Goal: Task Accomplishment & Management: Complete application form

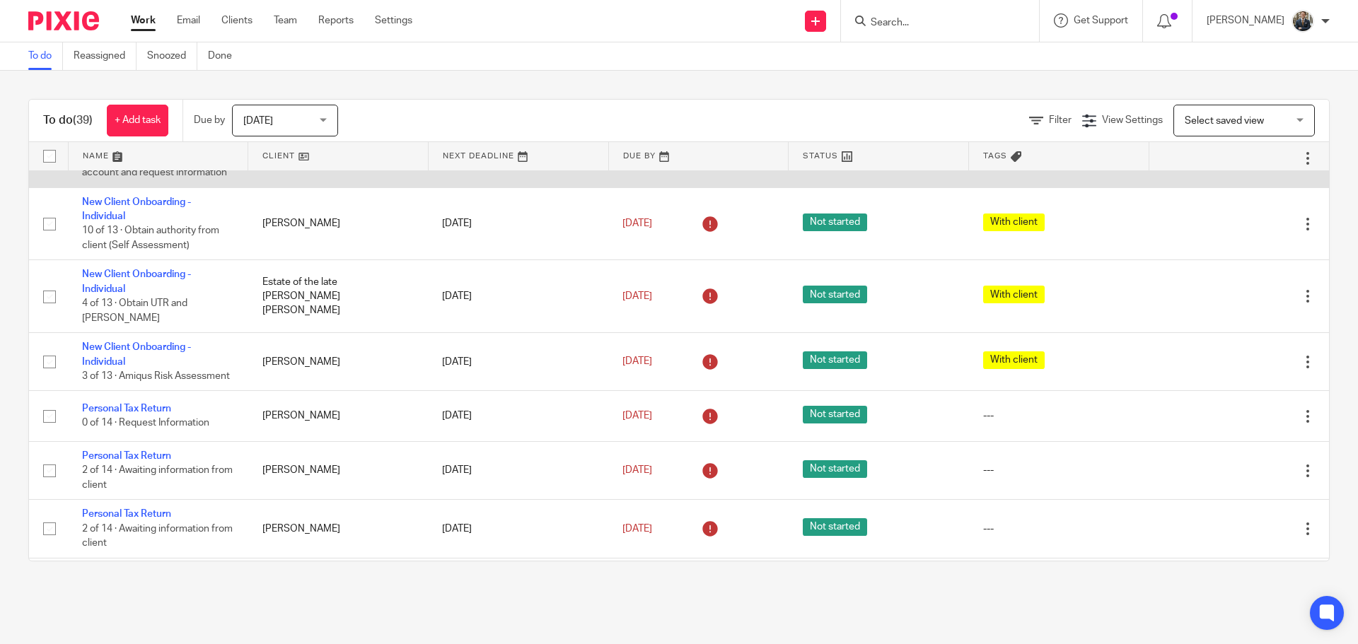
scroll to position [424, 0]
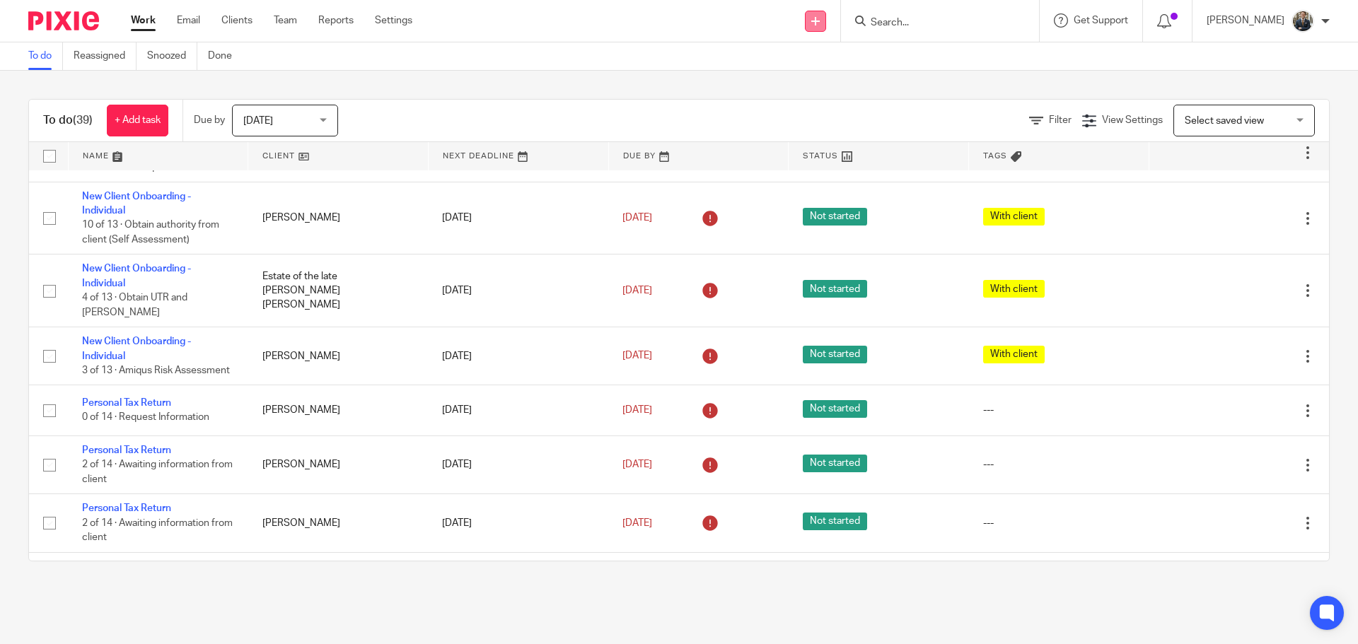
click at [826, 30] on link at bounding box center [815, 21] width 21 height 21
click at [809, 107] on link "Add client" at bounding box center [824, 108] width 87 height 21
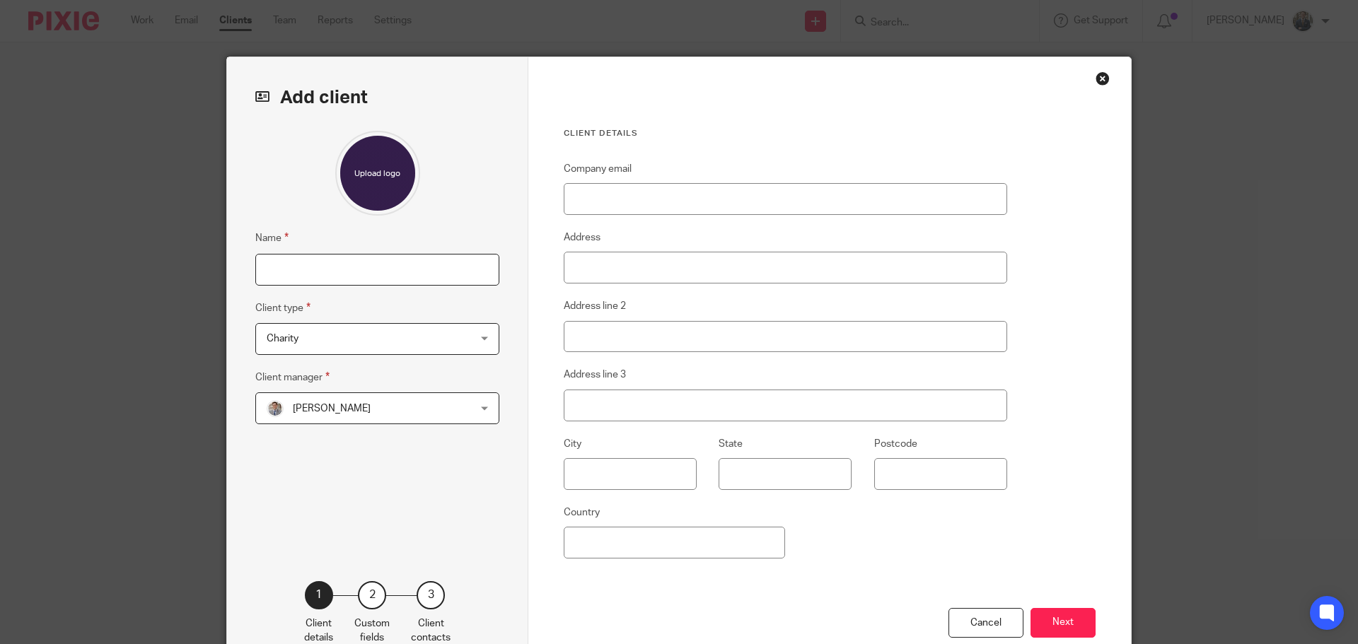
click at [355, 258] on input "Name" at bounding box center [377, 270] width 244 height 32
click at [305, 272] on input "Name" at bounding box center [377, 270] width 244 height 32
type input "[PERSON_NAME]"
click at [356, 333] on span "Charity" at bounding box center [359, 339] width 185 height 30
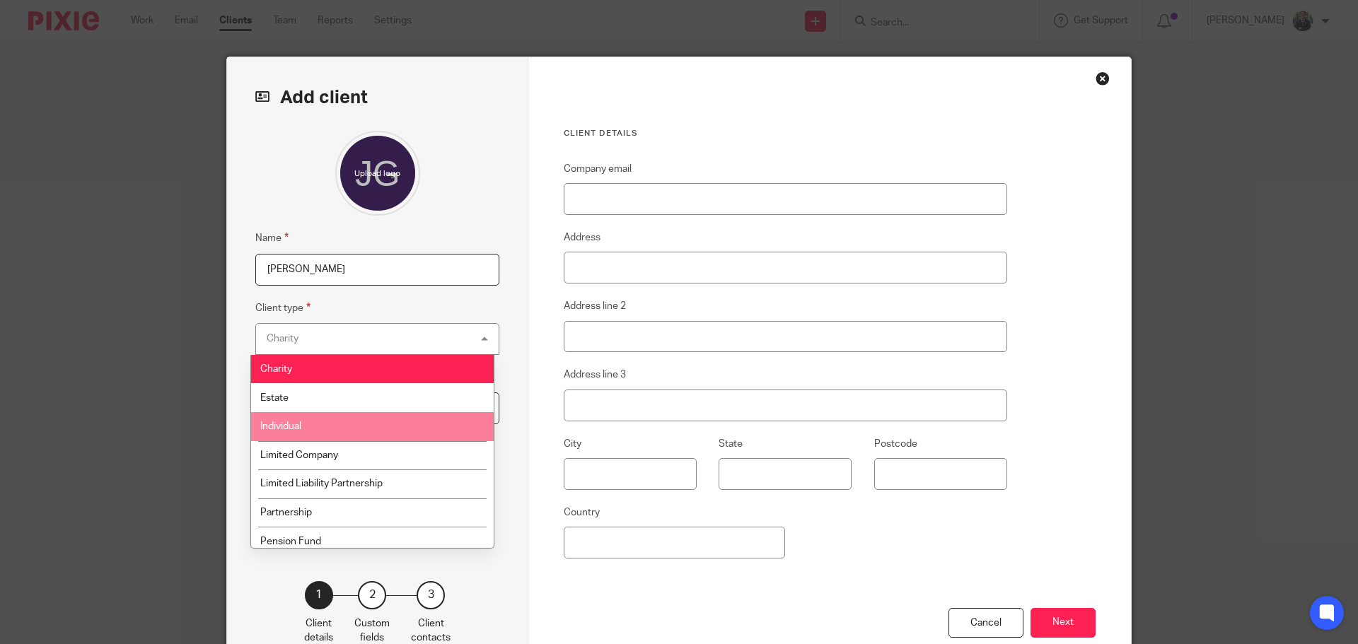
click at [309, 429] on li "Individual" at bounding box center [372, 426] width 243 height 29
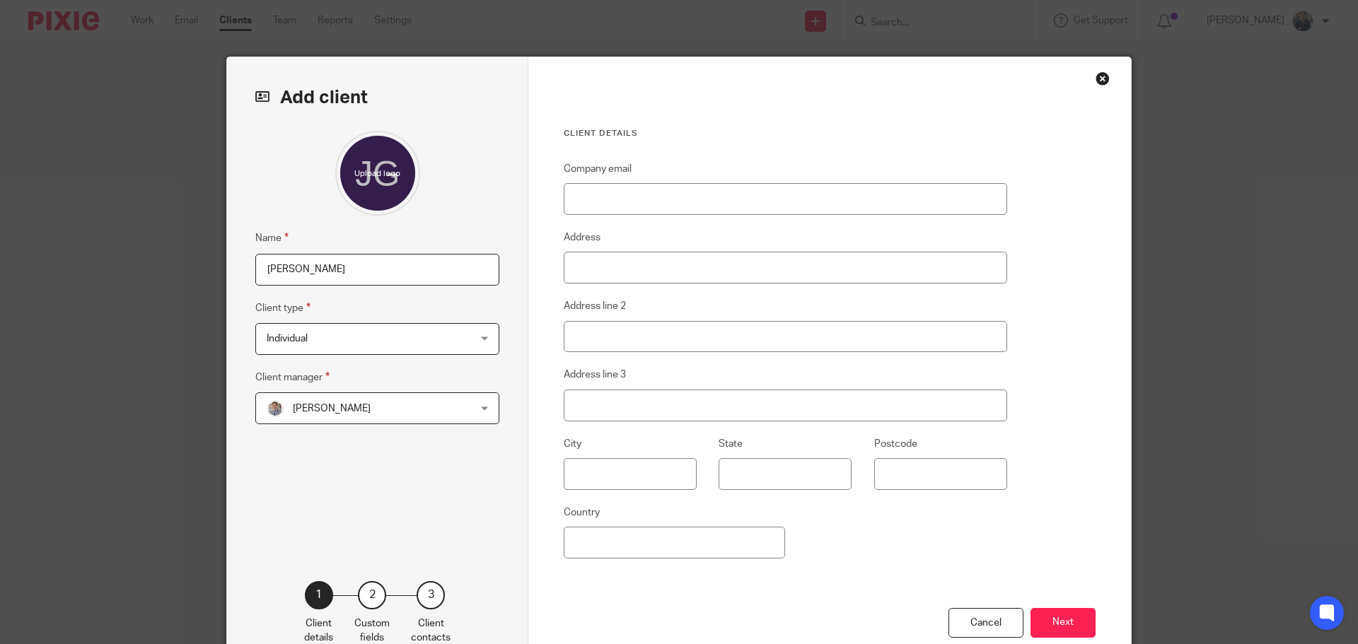
click at [331, 411] on span "Dean Anderson" at bounding box center [332, 409] width 78 height 10
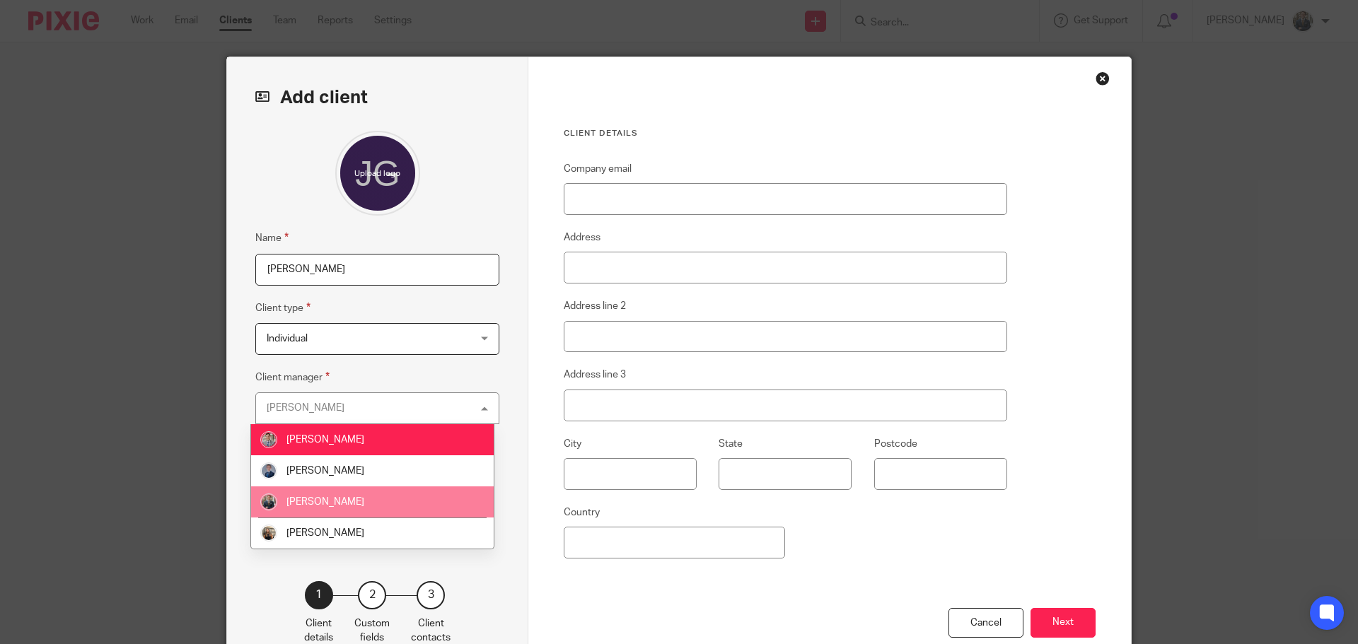
click at [339, 501] on span "[PERSON_NAME]" at bounding box center [325, 502] width 78 height 10
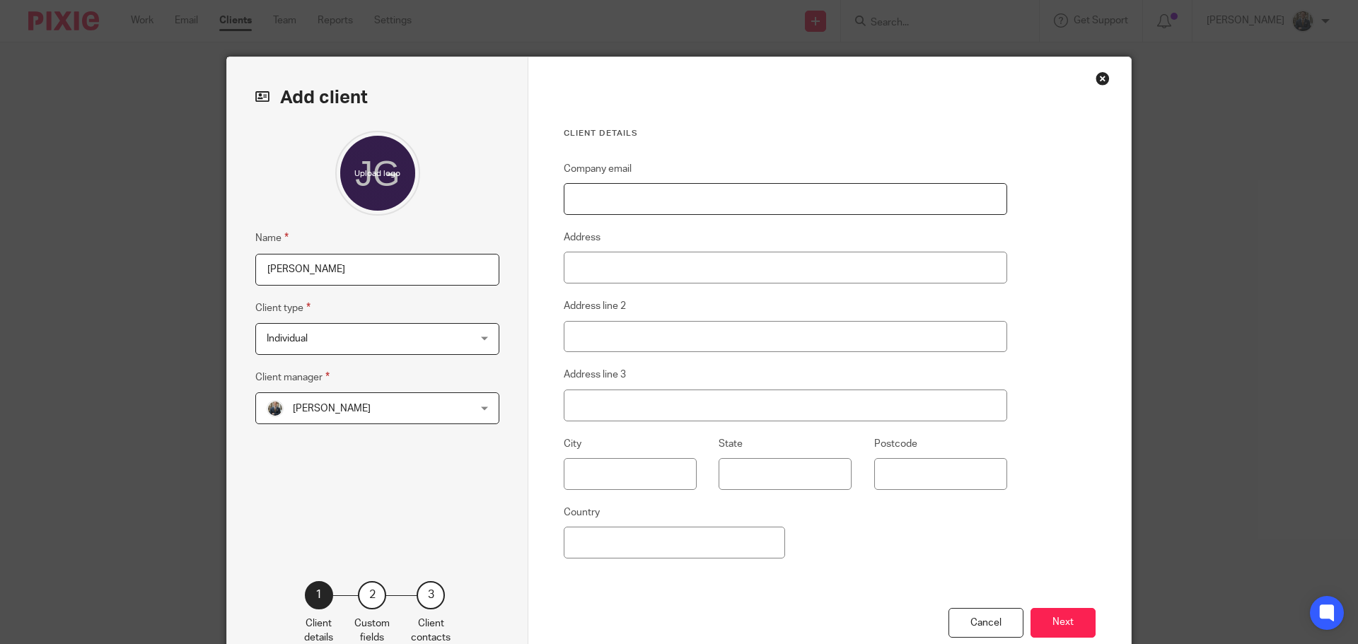
click at [643, 198] on input "Company email" at bounding box center [785, 199] width 443 height 32
paste input "[PERSON_NAME][EMAIL_ADDRESS][PERSON_NAME][DOMAIN_NAME]"
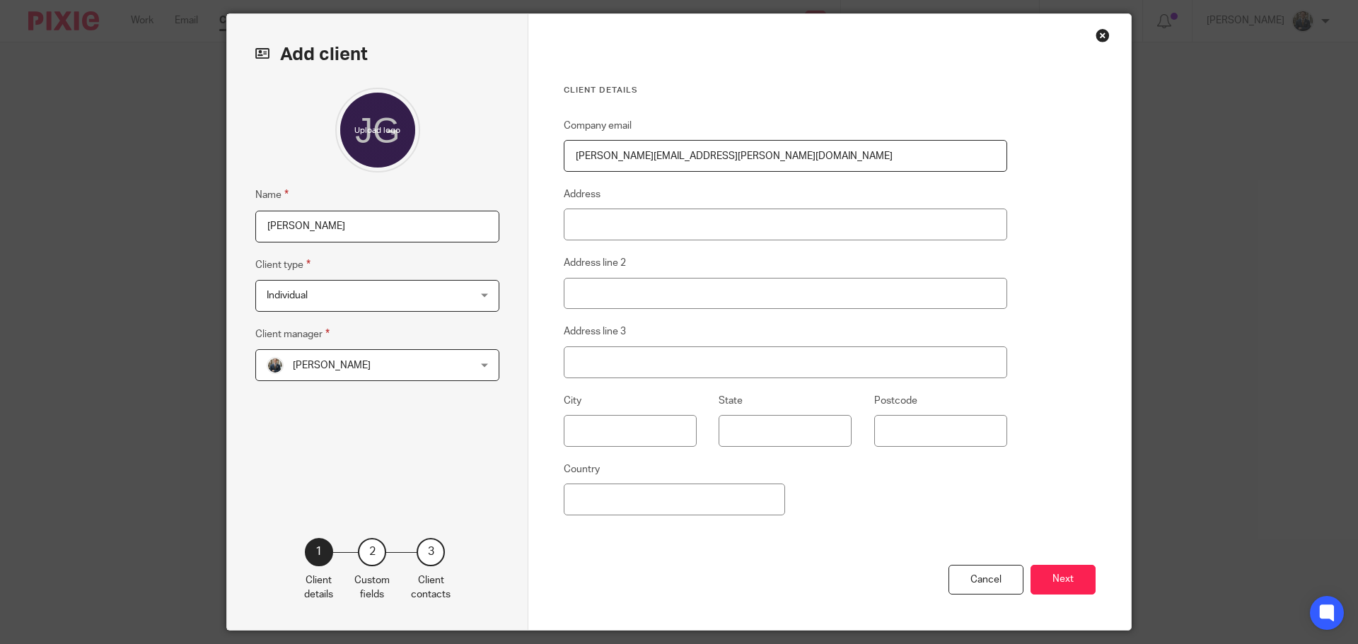
scroll to position [86, 0]
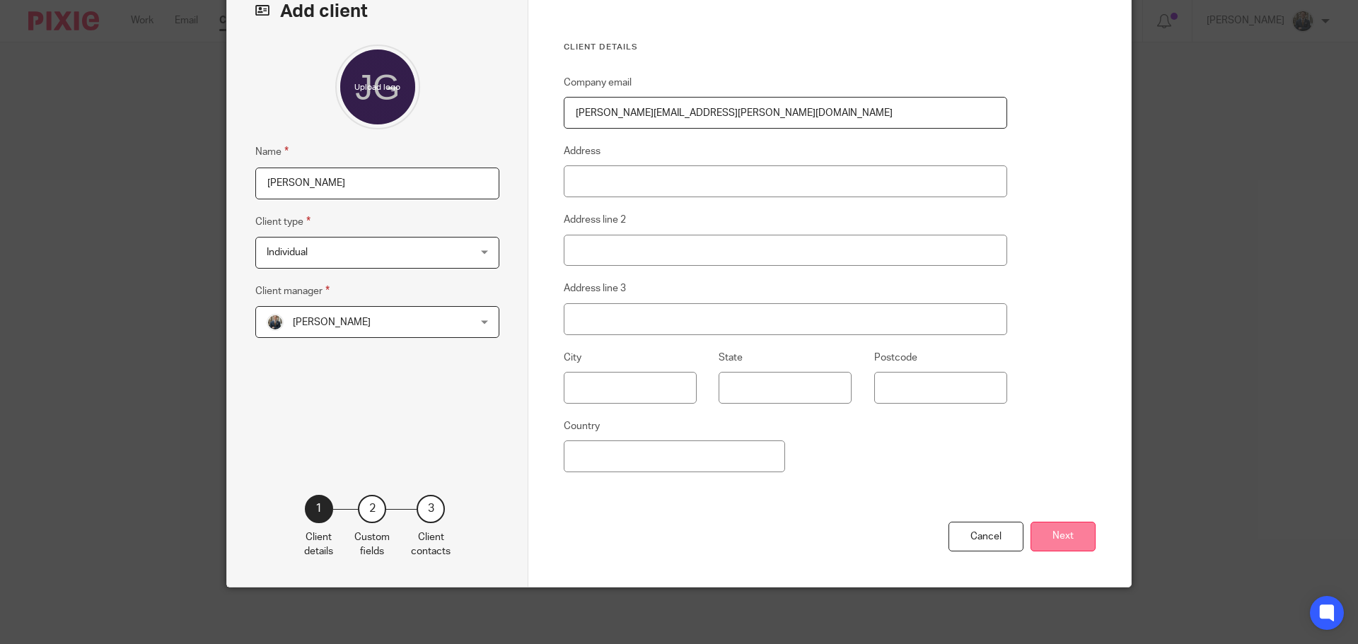
type input "[PERSON_NAME][EMAIL_ADDRESS][PERSON_NAME][DOMAIN_NAME]"
click at [1043, 535] on button "Next" at bounding box center [1062, 537] width 65 height 30
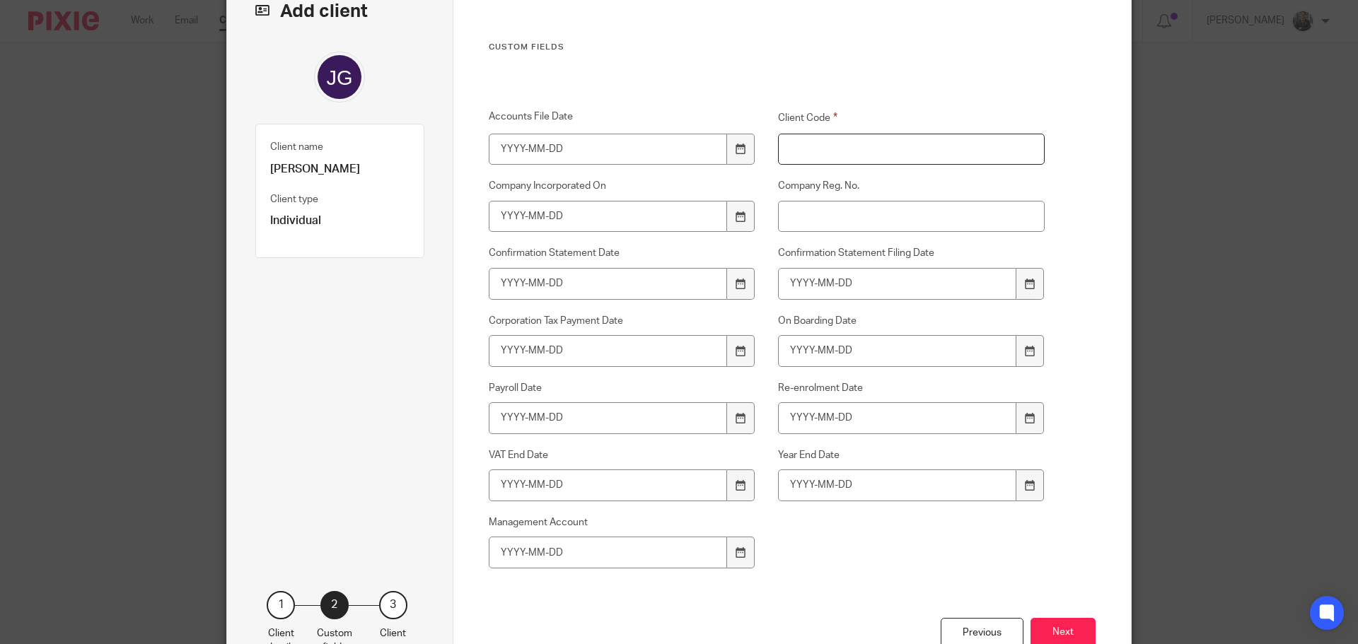
click at [815, 156] on input "Client Code" at bounding box center [911, 150] width 267 height 32
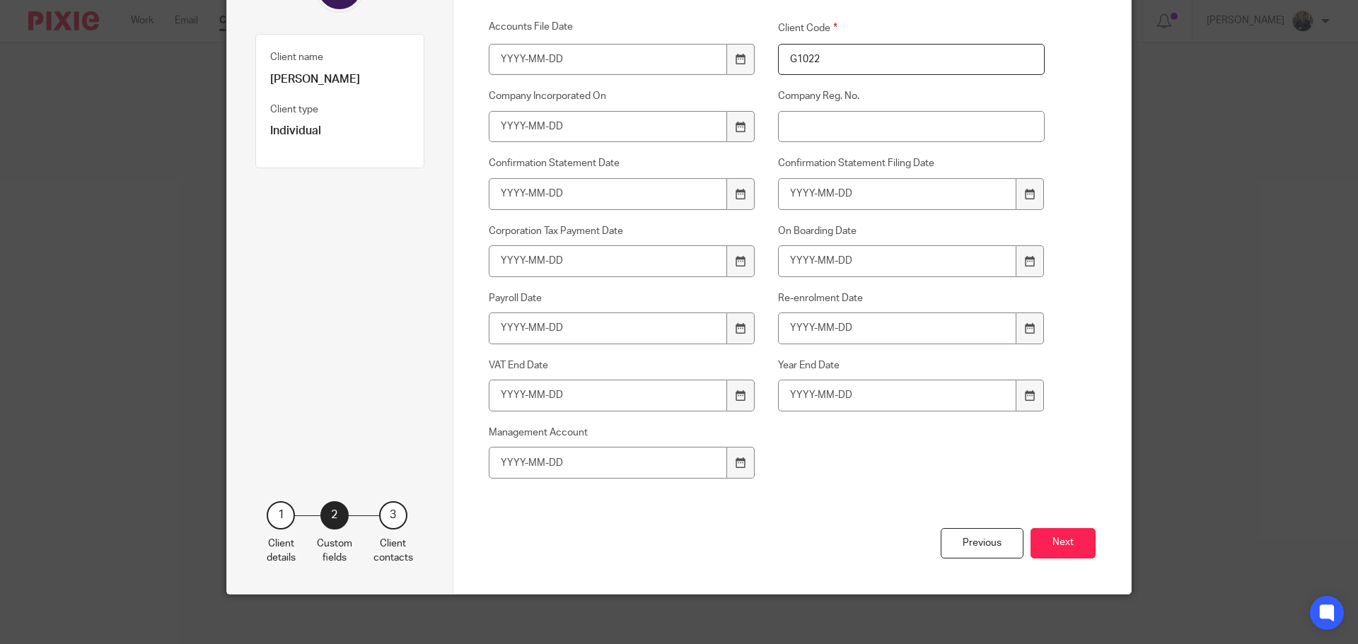
scroll to position [183, 0]
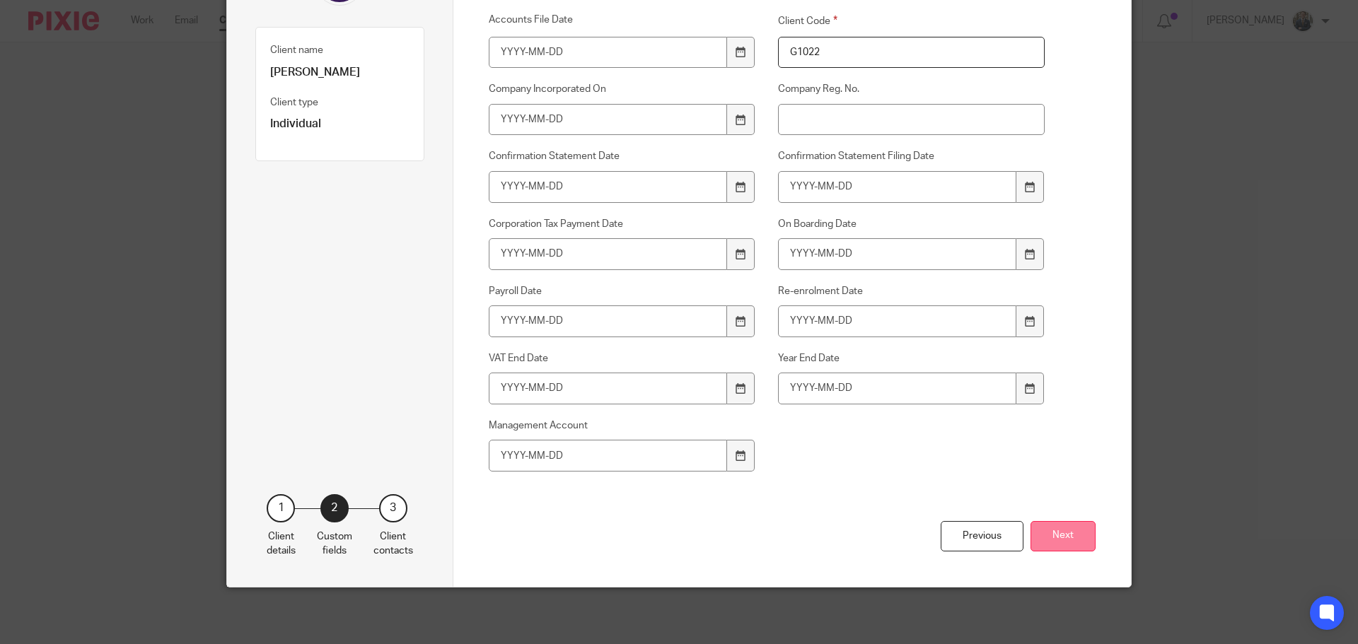
type input "G1022"
click at [1044, 537] on button "Next" at bounding box center [1062, 536] width 65 height 30
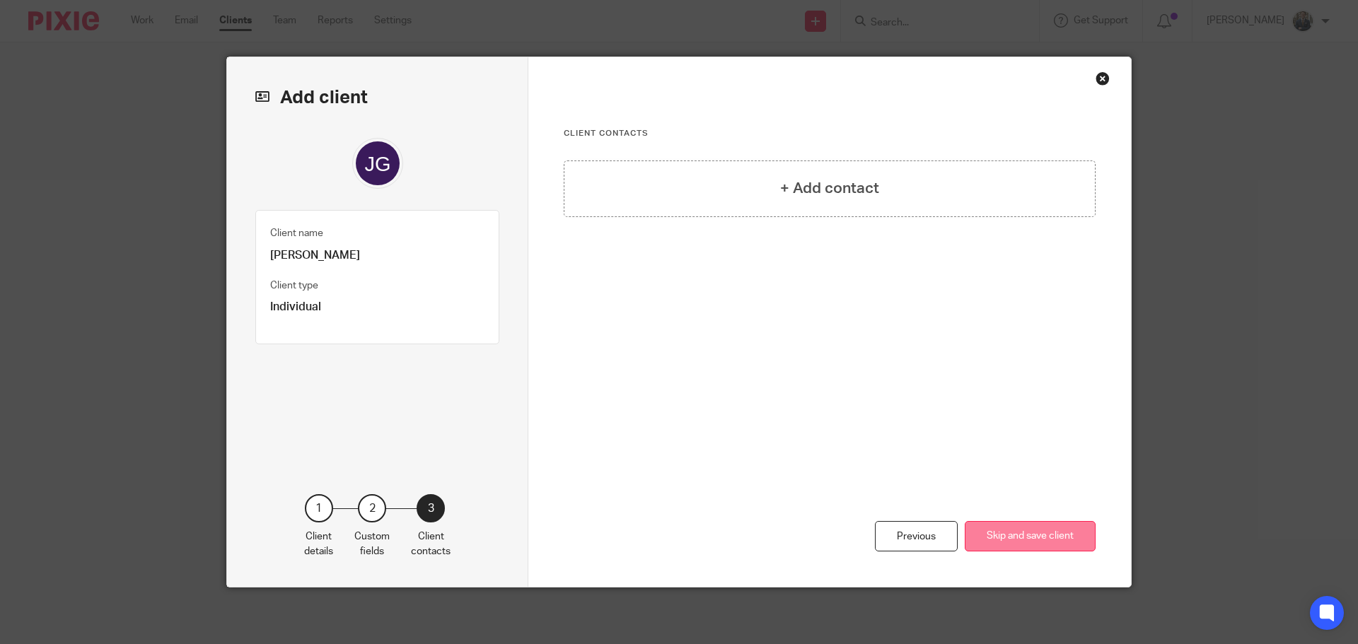
scroll to position [0, 0]
click at [1043, 537] on button "Skip and save client" at bounding box center [1030, 536] width 131 height 30
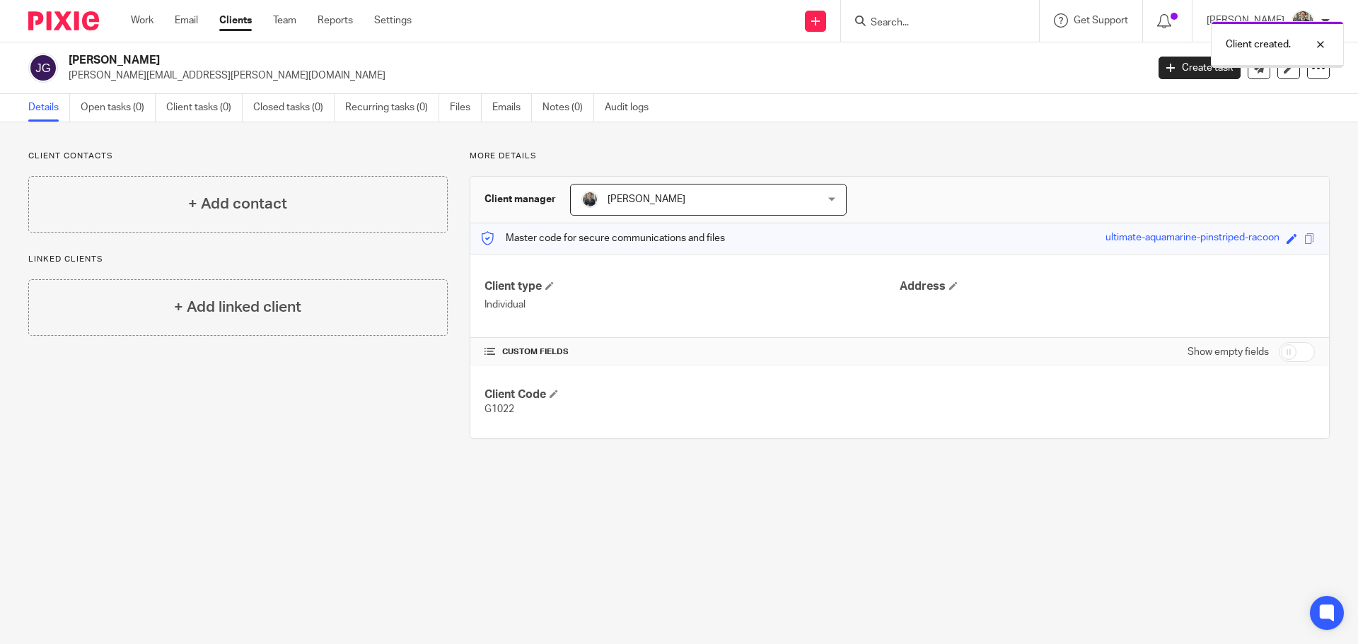
click at [1204, 66] on div "Client created." at bounding box center [1011, 41] width 665 height 54
click at [1179, 69] on link "Create task" at bounding box center [1199, 68] width 82 height 23
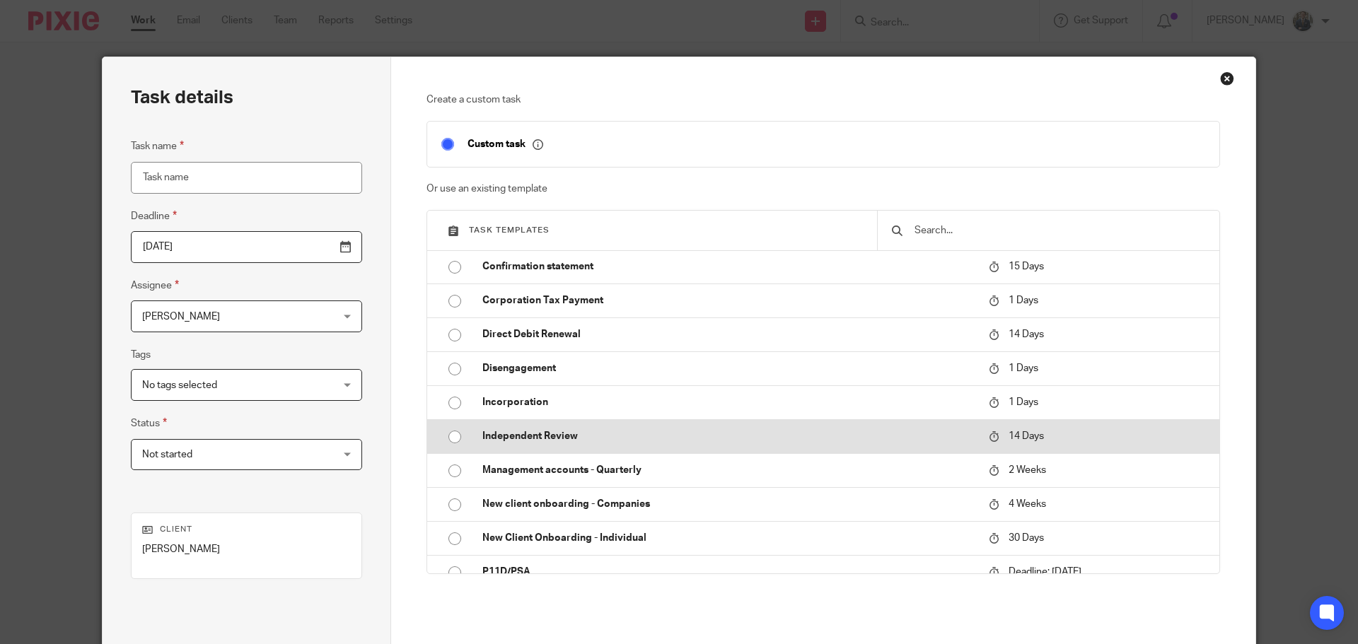
scroll to position [212, 0]
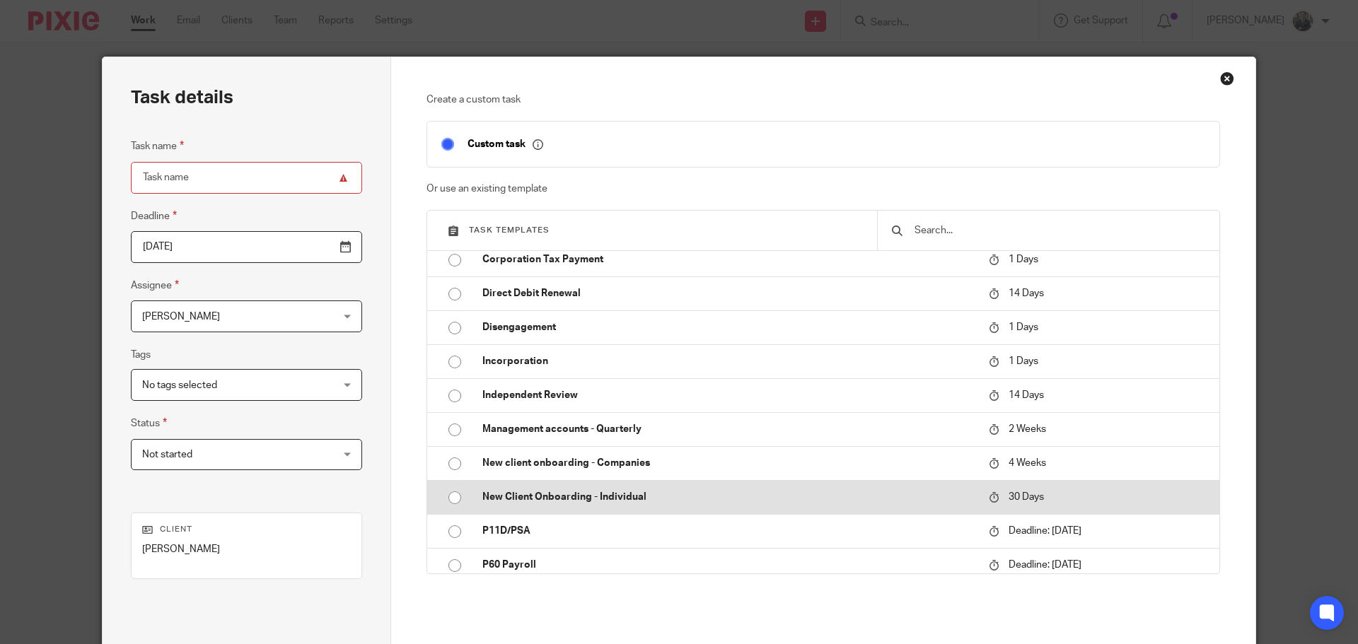
click at [573, 506] on td "New Client Onboarding - Individual" at bounding box center [724, 497] width 513 height 34
type input "2025-10-13"
type input "New Client Onboarding - Individual"
checkbox input "false"
radio input "true"
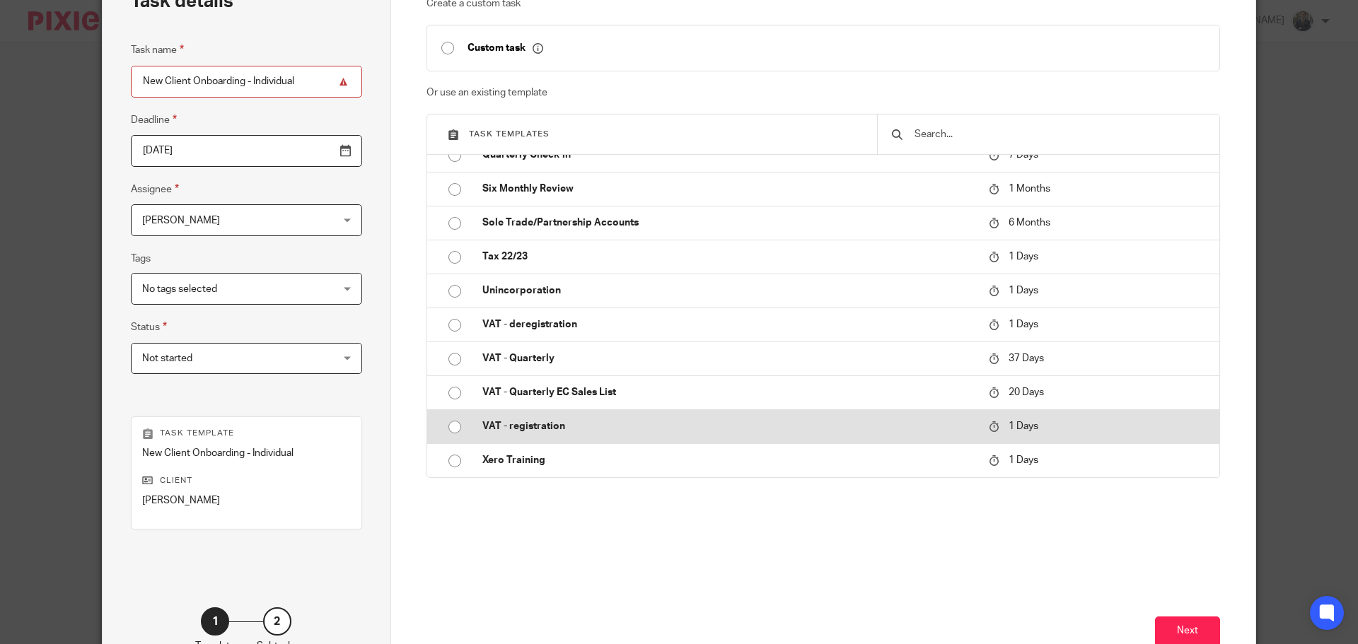
scroll to position [192, 0]
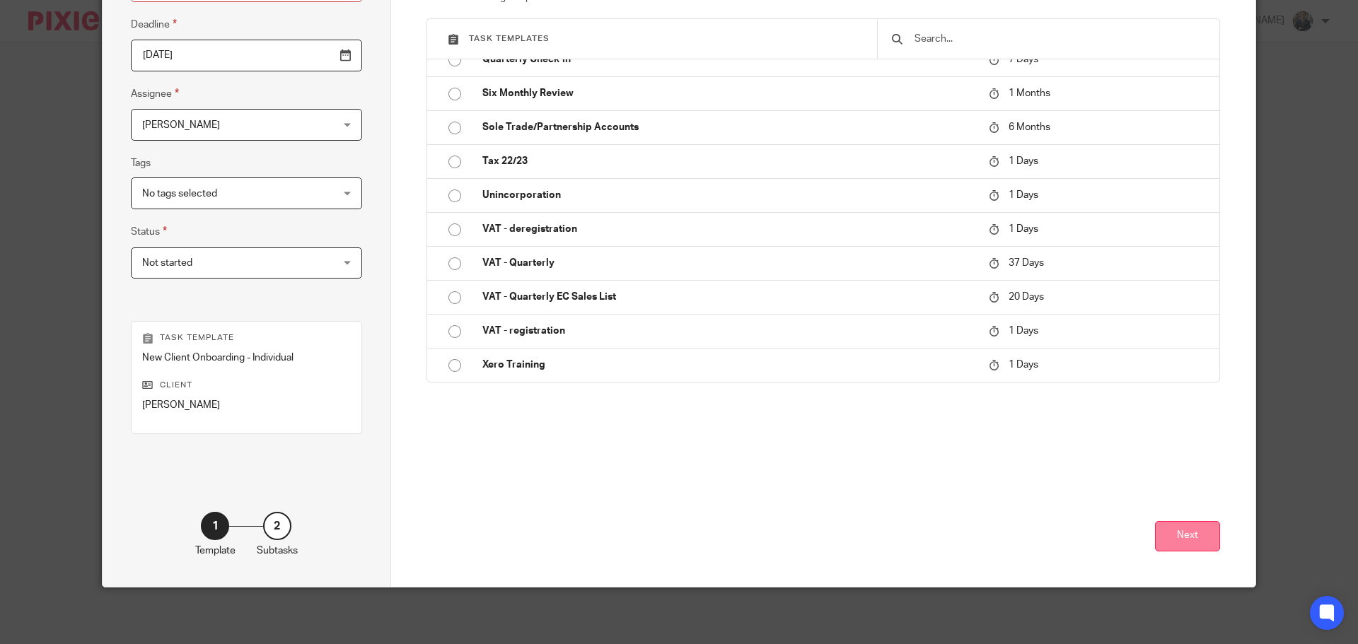
click at [1174, 537] on button "Next" at bounding box center [1187, 536] width 65 height 30
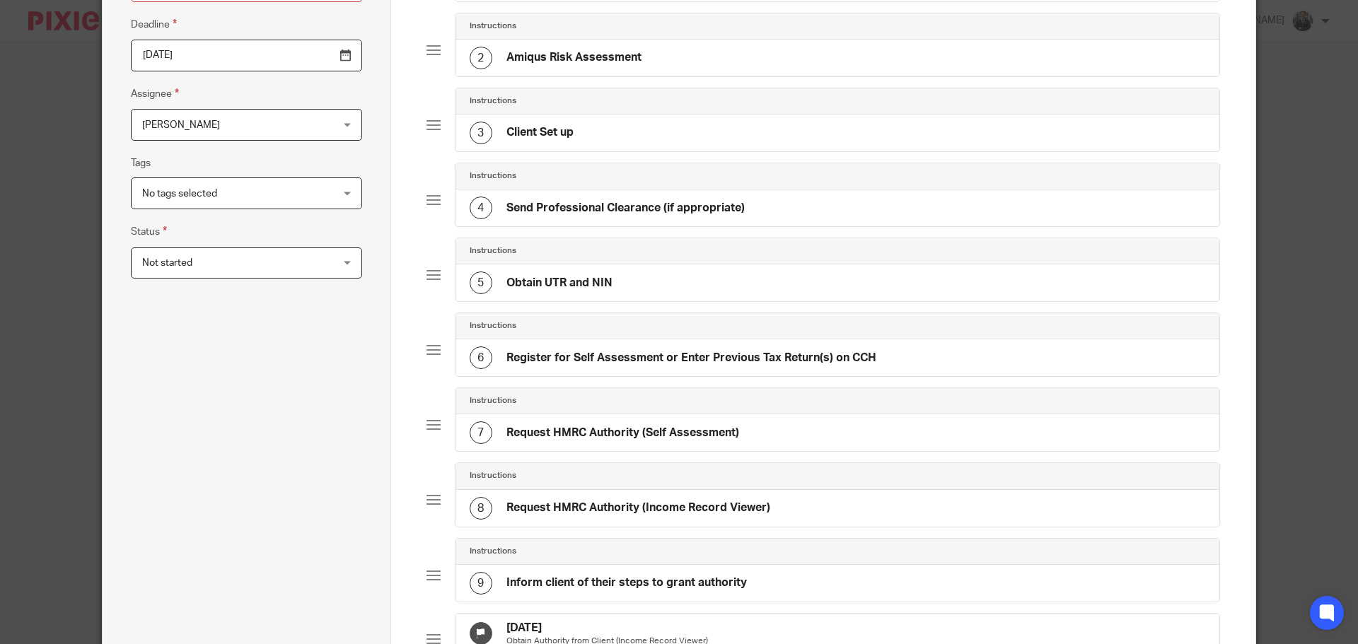
scroll to position [653, 0]
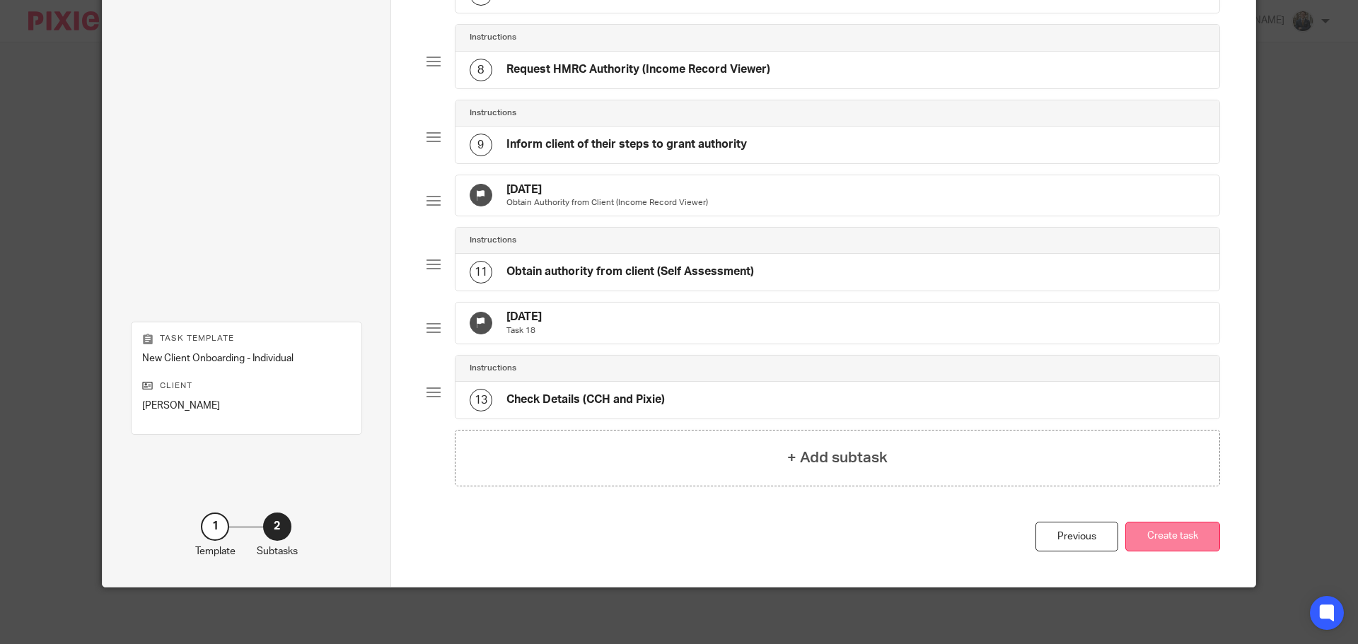
click at [1160, 536] on button "Create task" at bounding box center [1172, 537] width 95 height 30
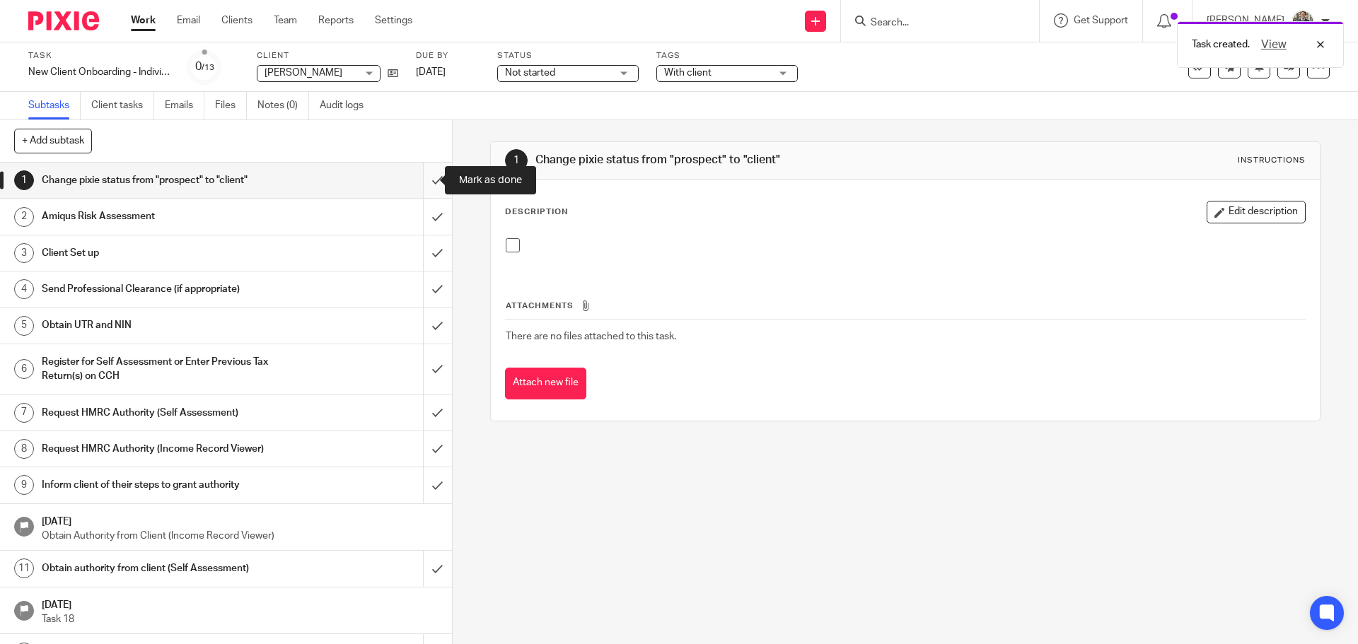
click at [426, 184] on input "submit" at bounding box center [226, 180] width 452 height 35
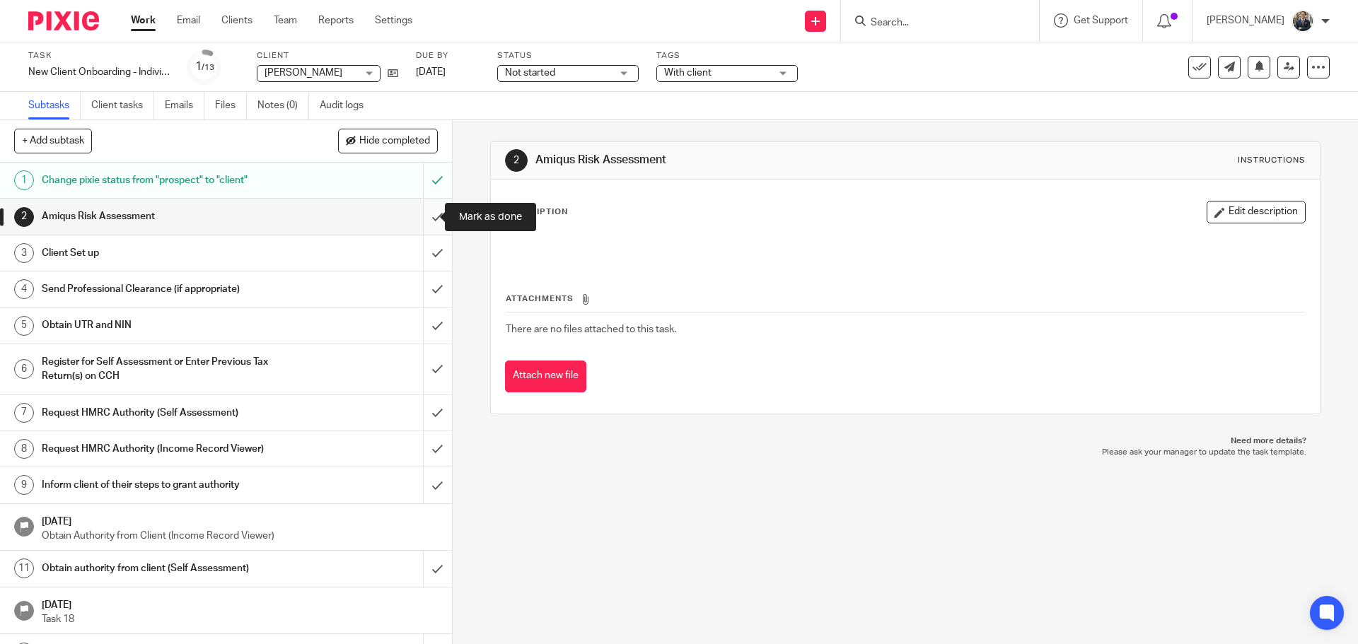
click at [424, 215] on input "submit" at bounding box center [226, 216] width 452 height 35
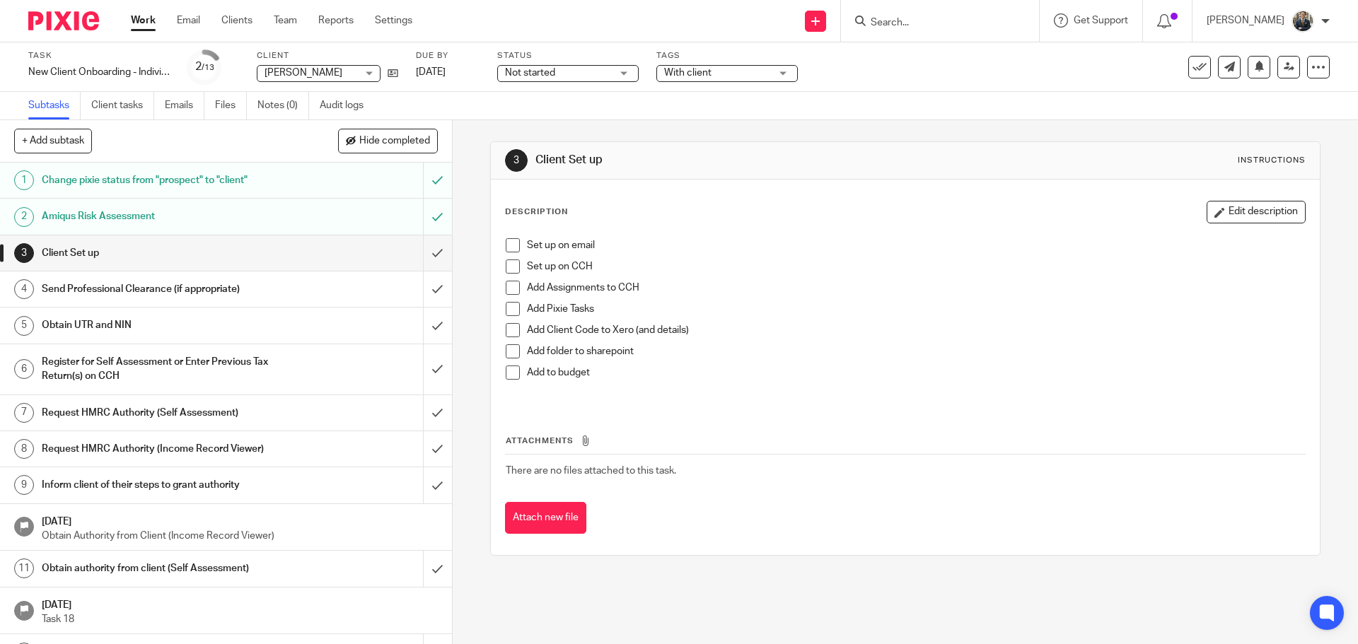
click at [509, 244] on span at bounding box center [513, 245] width 14 height 14
drag, startPoint x: 511, startPoint y: 267, endPoint x: 505, endPoint y: 283, distance: 17.2
click at [510, 266] on span at bounding box center [513, 267] width 14 height 14
click at [501, 291] on div "Set up on email Set up on CCH Add Assignments to CCH Add Pixie Tasks Add Client…" at bounding box center [905, 318] width 812 height 174
click at [508, 289] on span at bounding box center [513, 288] width 14 height 14
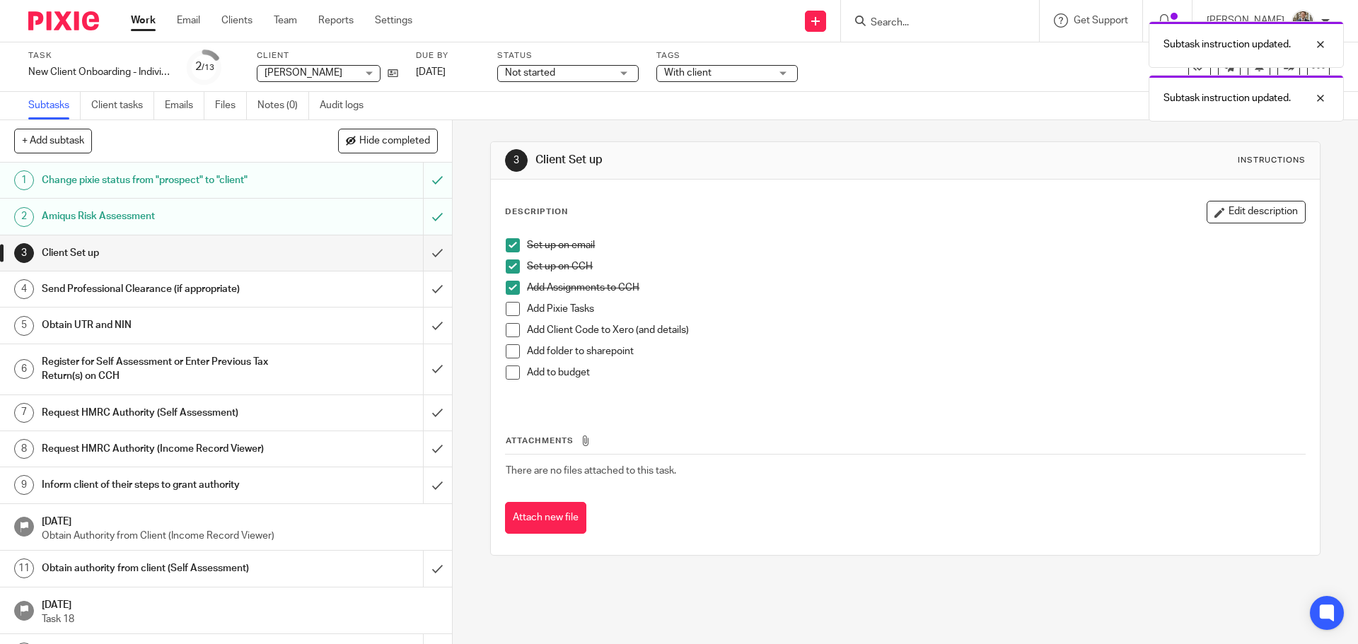
click at [400, 71] on div "Task New Client Onboarding - Individual Save New Client Onboarding - Individual…" at bounding box center [570, 67] width 1084 height 34
click at [396, 72] on icon at bounding box center [393, 73] width 11 height 11
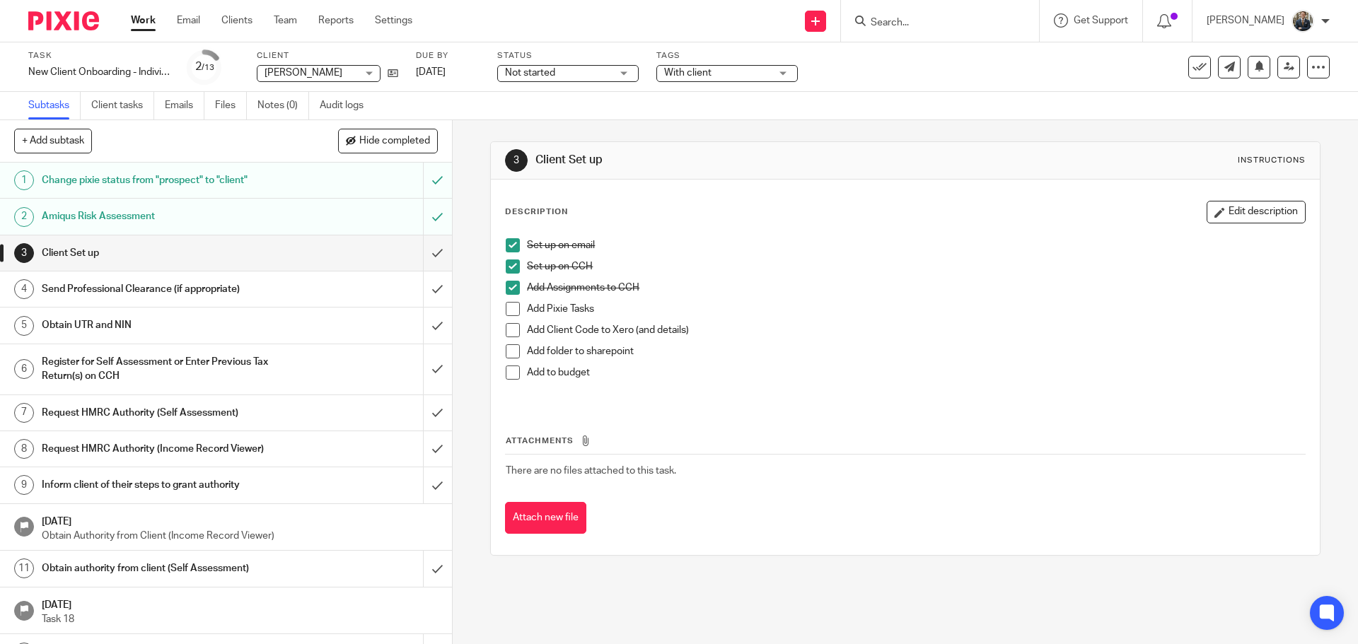
click at [506, 309] on span at bounding box center [513, 309] width 14 height 14
click at [514, 330] on span at bounding box center [513, 330] width 14 height 14
click at [508, 349] on span at bounding box center [513, 351] width 14 height 14
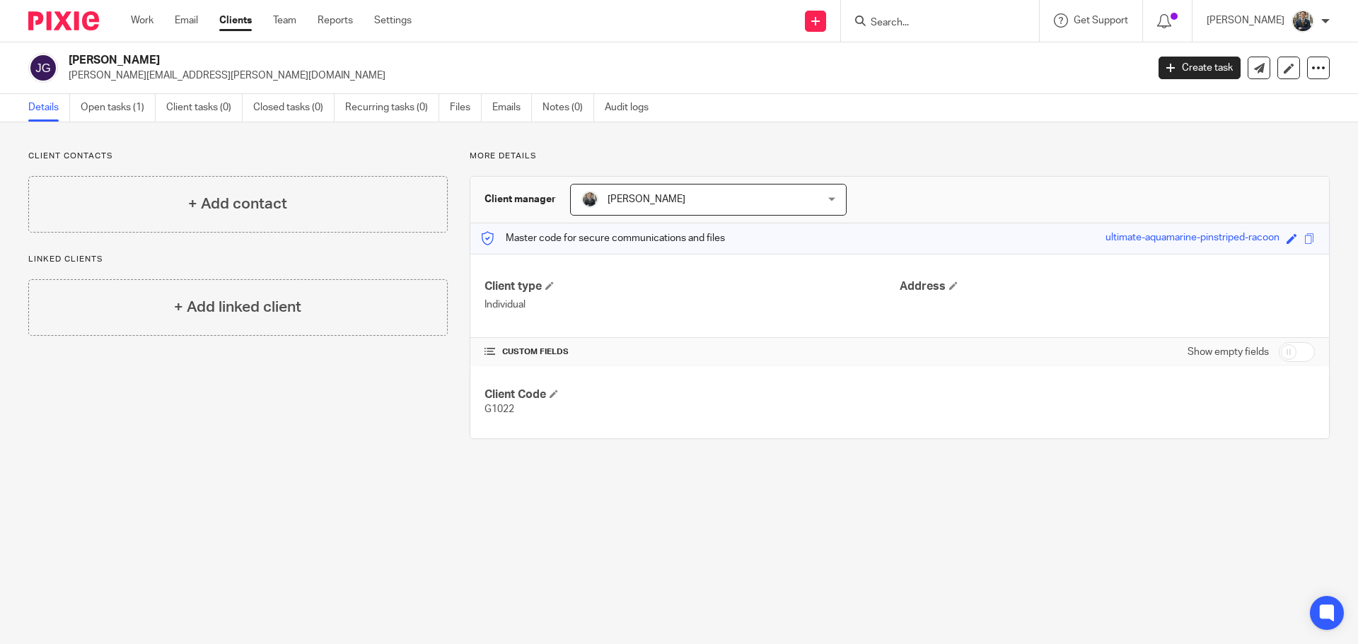
click at [1188, 79] on div "John Greenhalgh john.greenhalgh@gmail.com Create task Update from Companies Hou…" at bounding box center [678, 68] width 1301 height 30
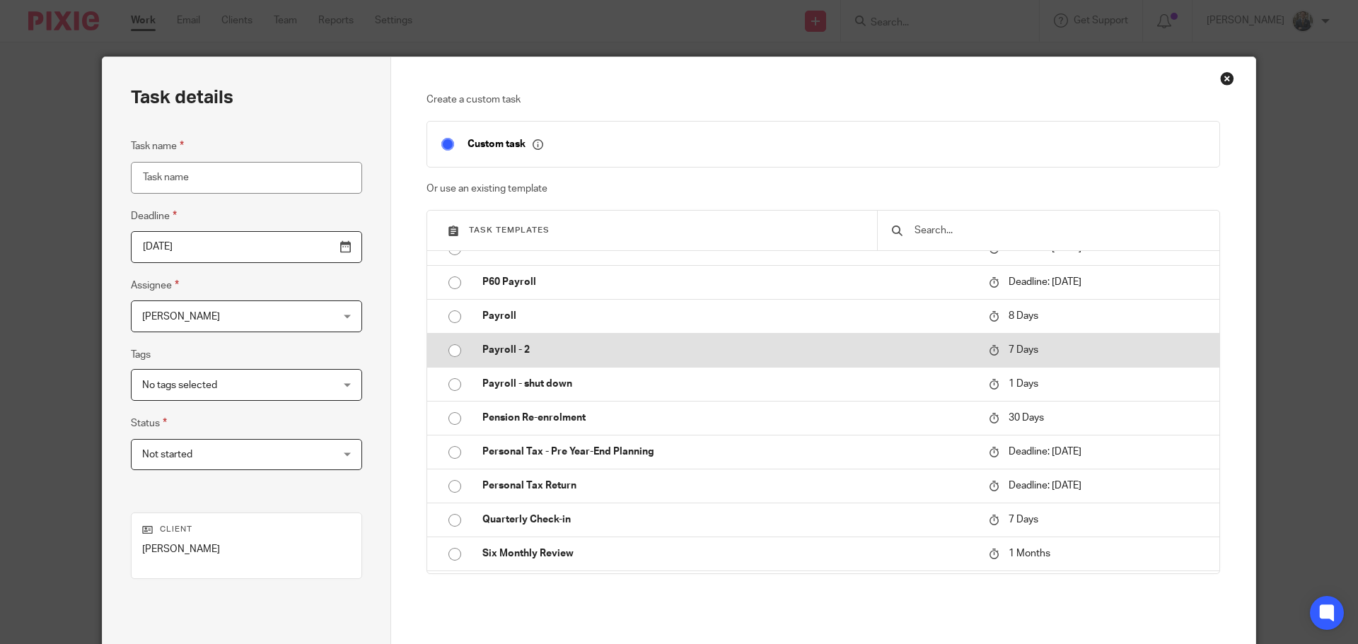
scroll to position [566, 0]
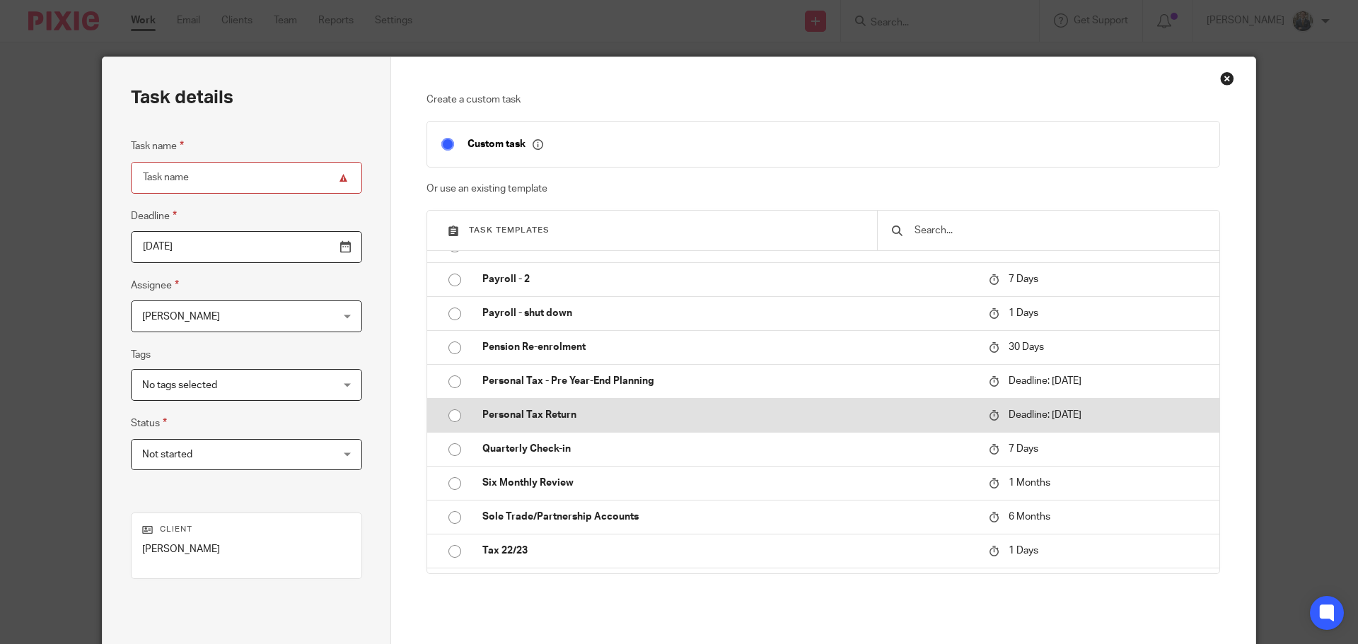
click at [643, 413] on p "Personal Tax Return" at bounding box center [728, 415] width 492 height 14
type input "2026-01-31"
type input "Personal Tax Return"
checkbox input "false"
radio input "true"
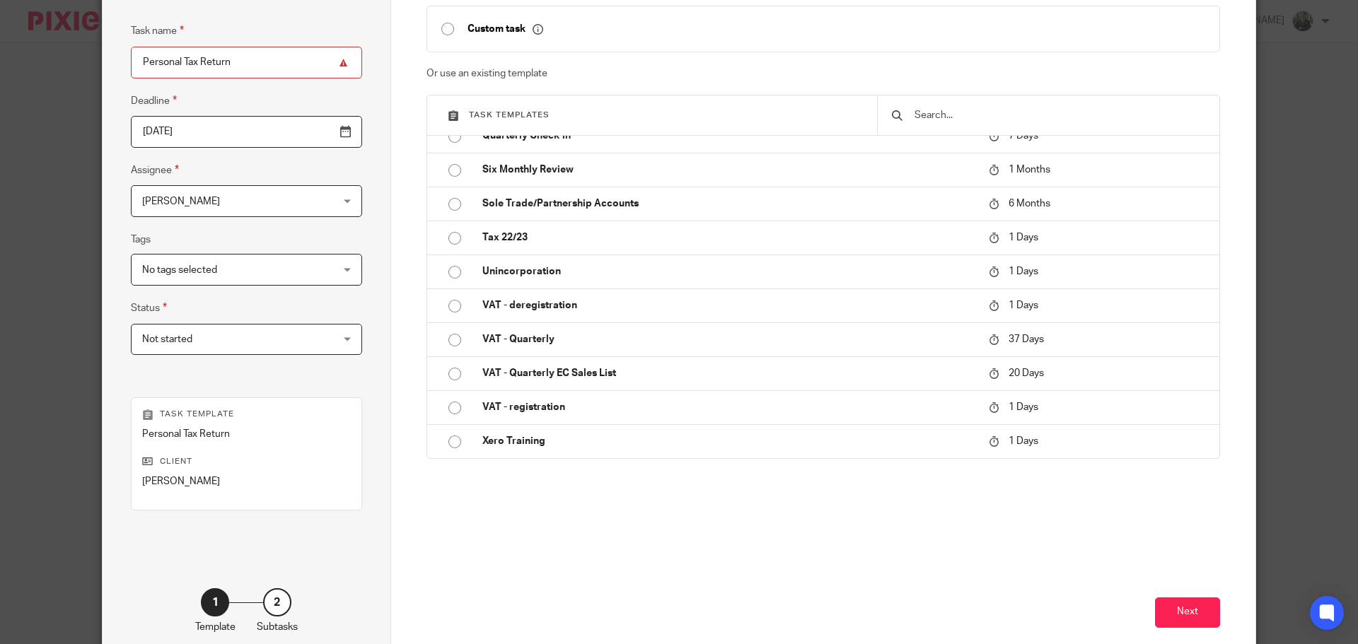
scroll to position [192, 0]
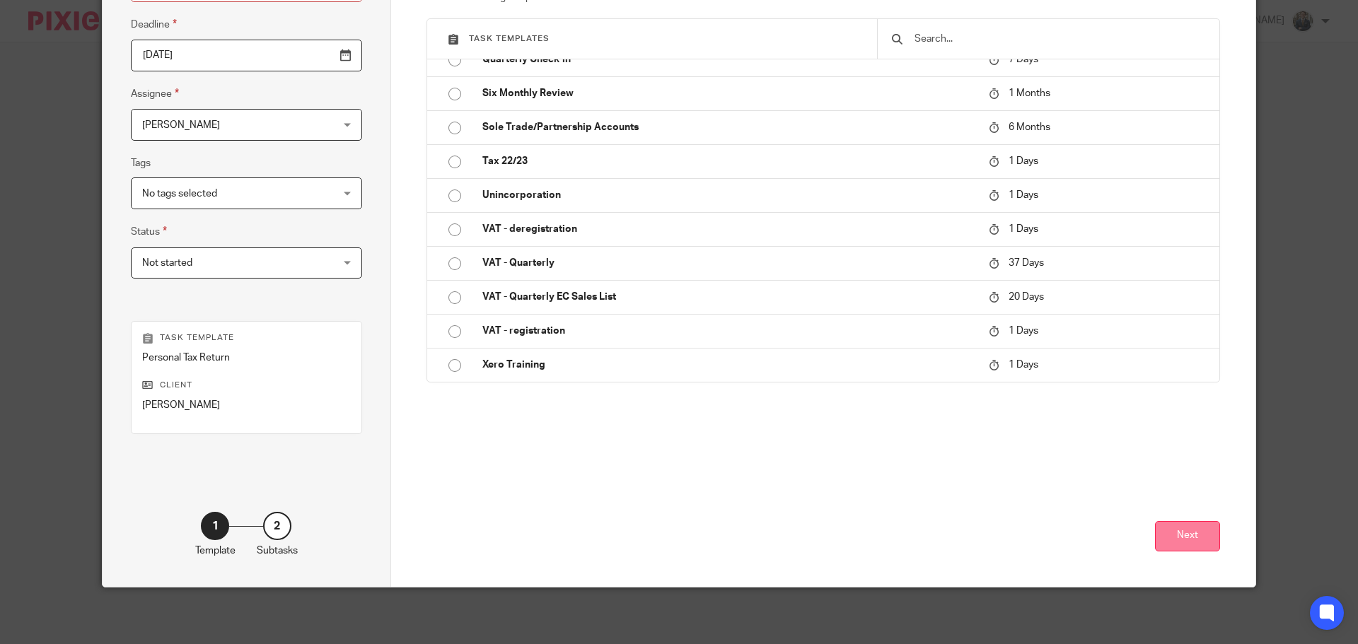
click at [1173, 535] on button "Next" at bounding box center [1187, 536] width 65 height 30
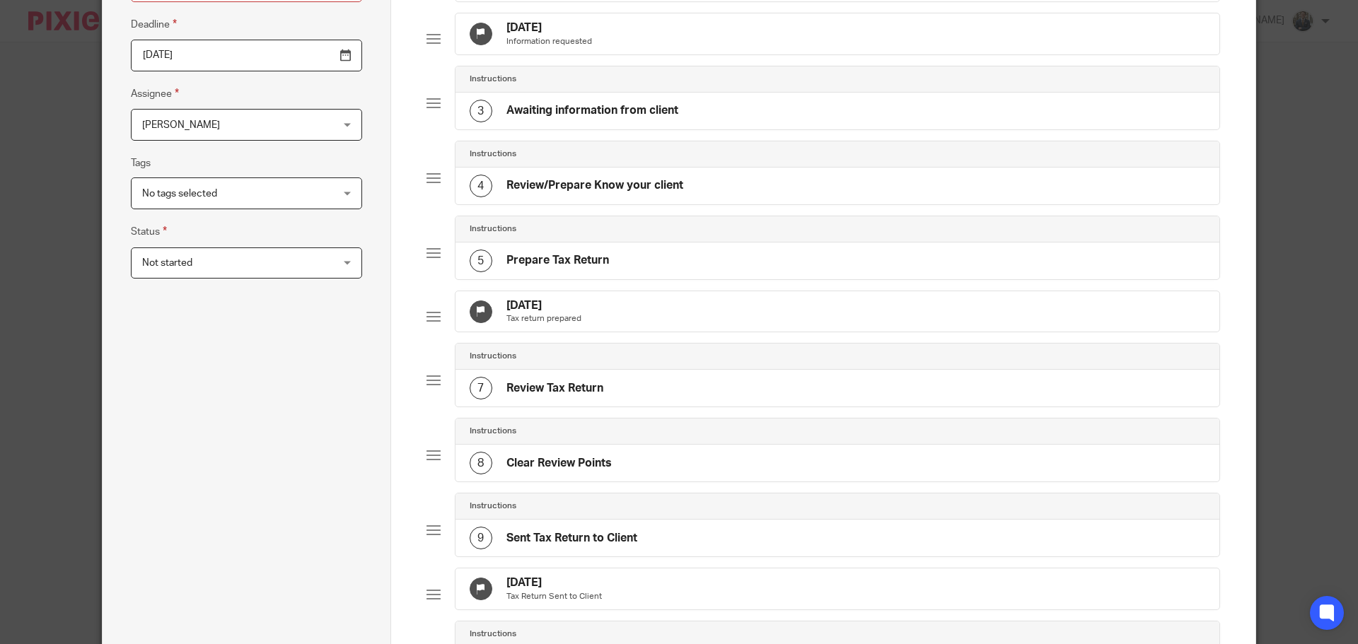
scroll to position [0, 0]
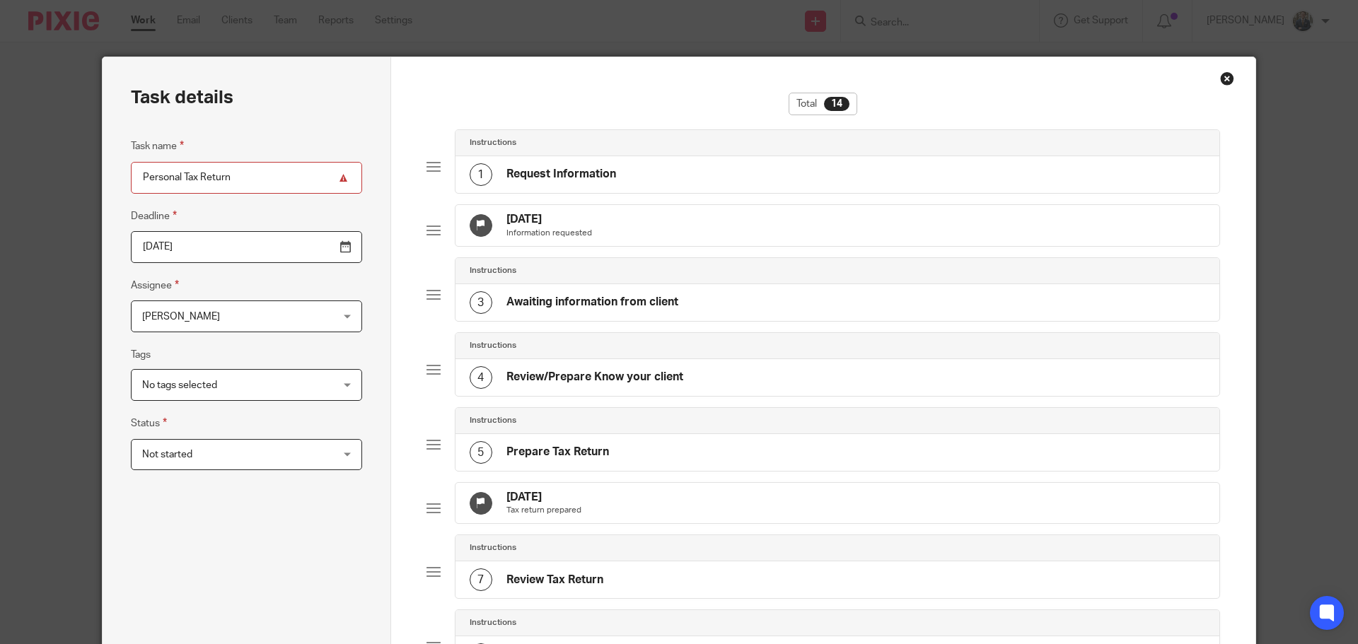
click at [664, 240] on div "12 Nov 2025 Information requested" at bounding box center [837, 225] width 764 height 41
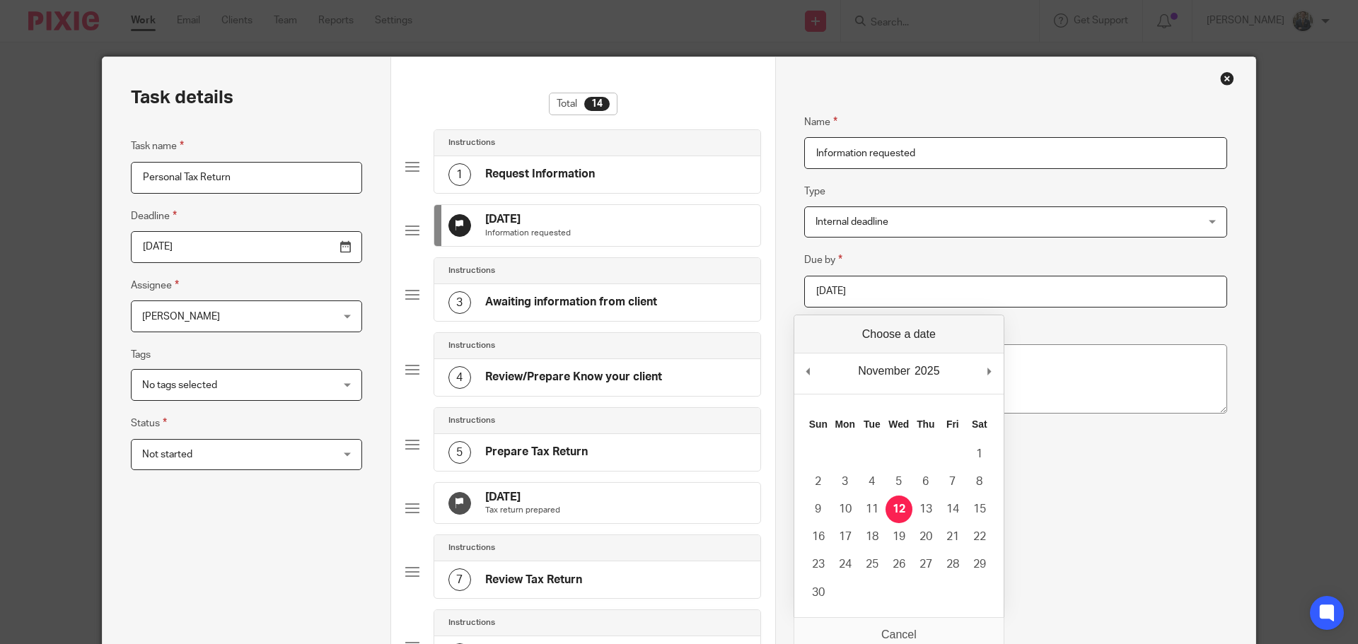
click at [864, 291] on input "2025-11-12" at bounding box center [1015, 292] width 423 height 32
type input "2025-09-25"
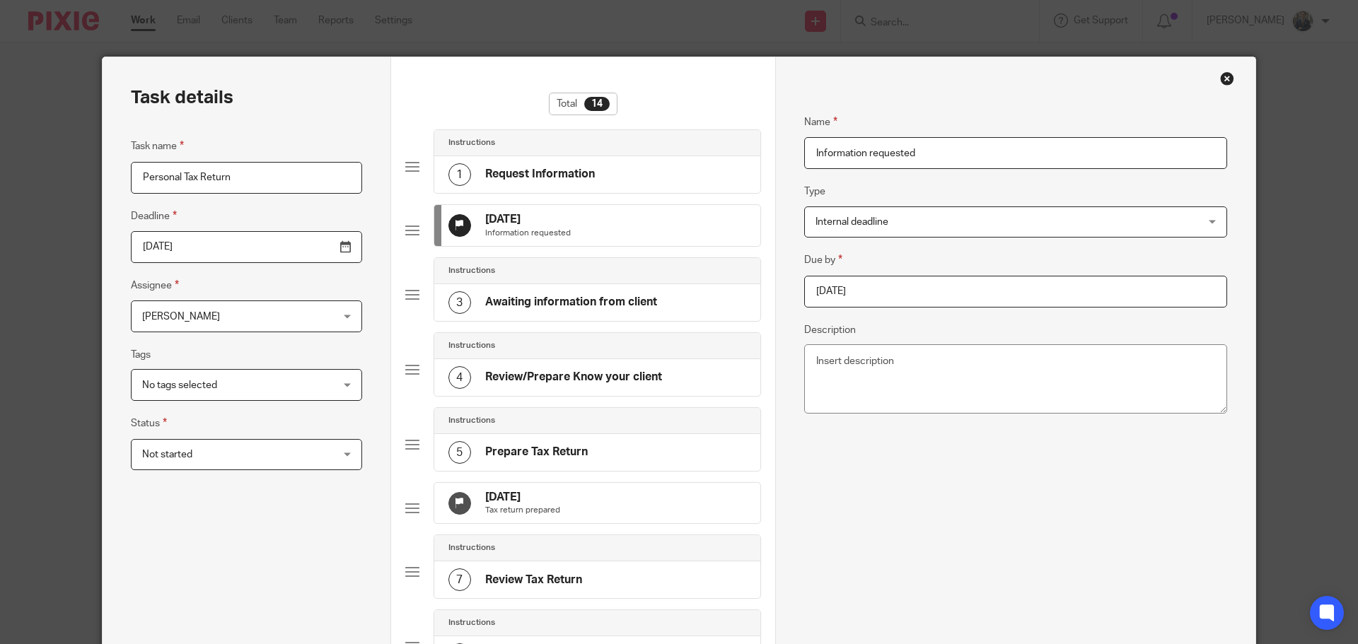
click at [629, 524] on div "12 Jan 2026 Tax return prepared" at bounding box center [597, 503] width 326 height 41
click at [909, 304] on input "2026-01-12" at bounding box center [1015, 292] width 423 height 32
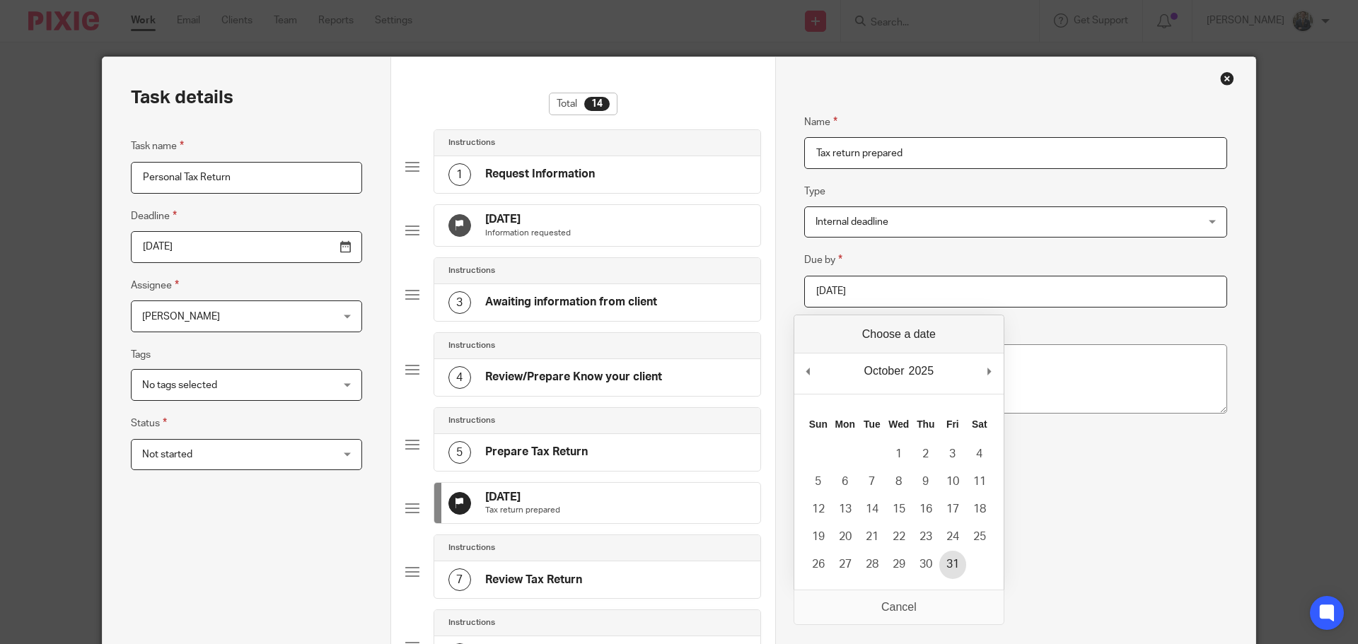
type input "2025-10-31"
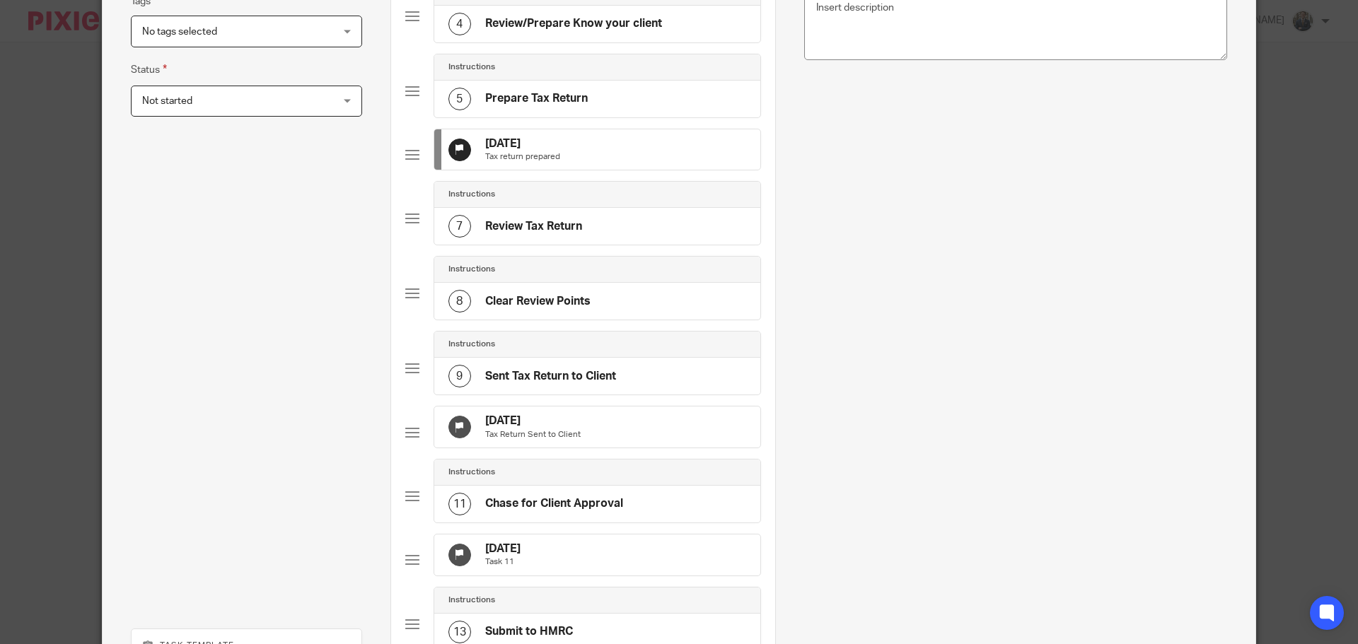
click at [613, 446] on div "12 Feb 2026 Tax Return Sent to Client" at bounding box center [597, 427] width 326 height 41
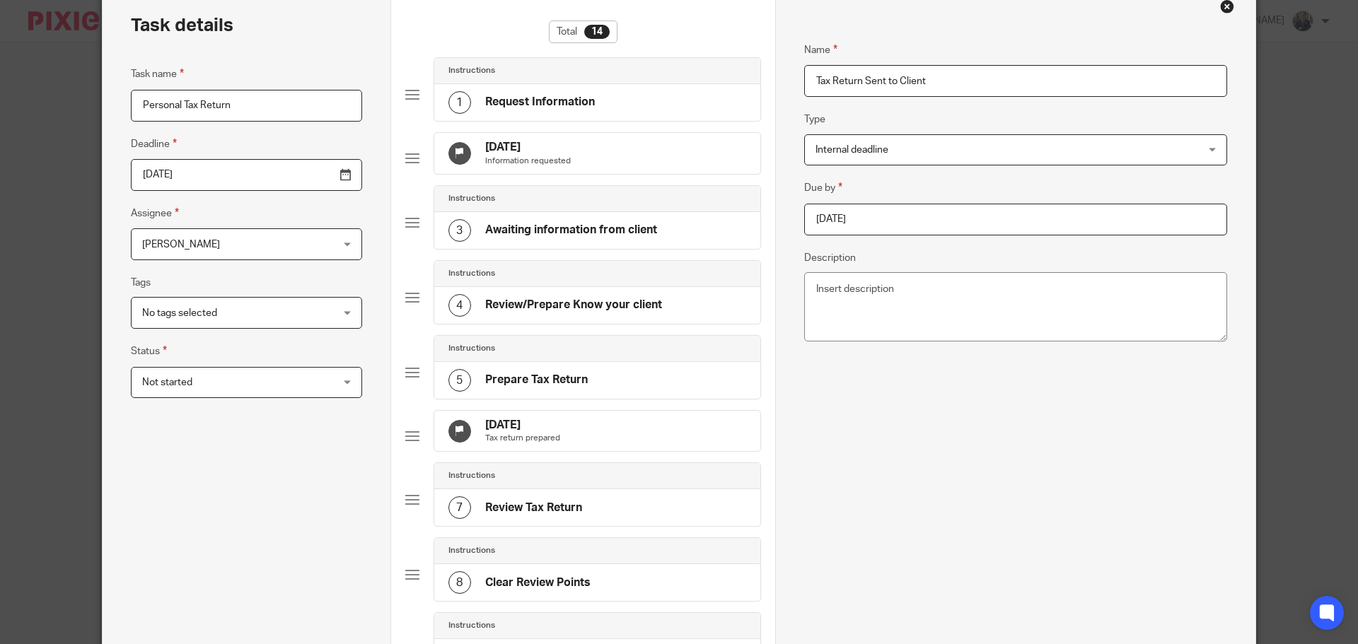
scroll to position [71, 0]
click at [873, 235] on input "2026-02-12" at bounding box center [1015, 221] width 423 height 32
type input "2025-10-31"
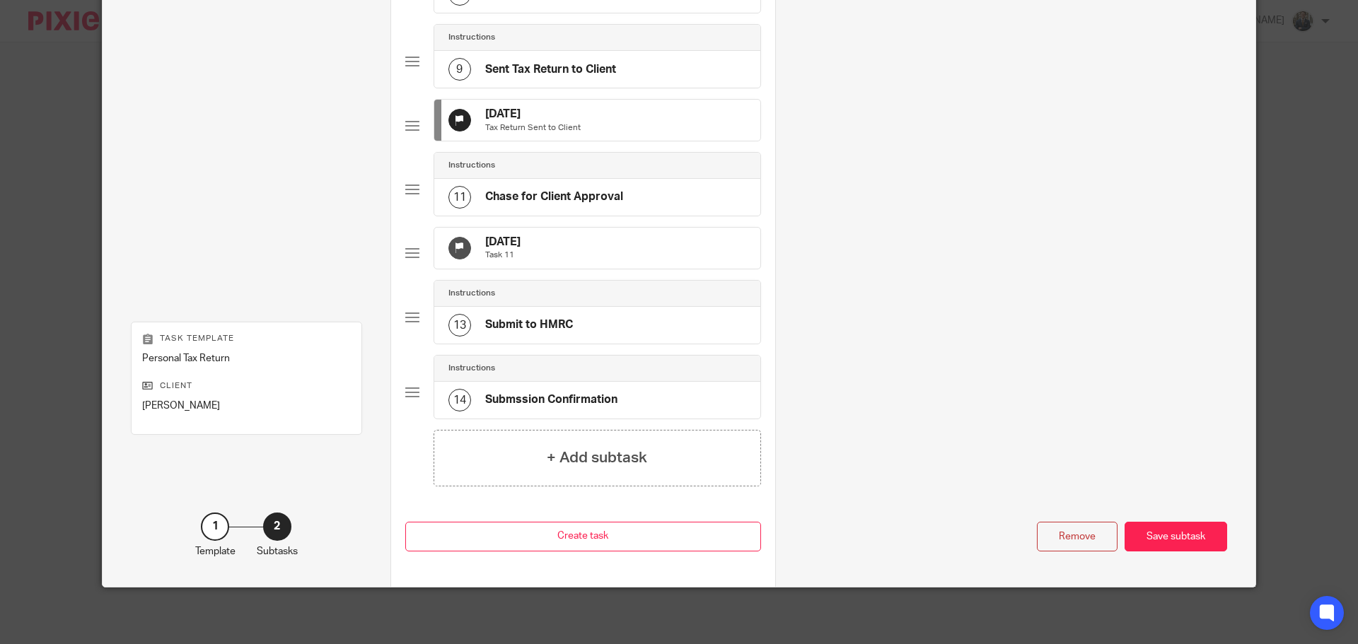
scroll to position [706, 0]
click at [608, 228] on div "14 Mar 2026 Task 11" at bounding box center [597, 248] width 326 height 41
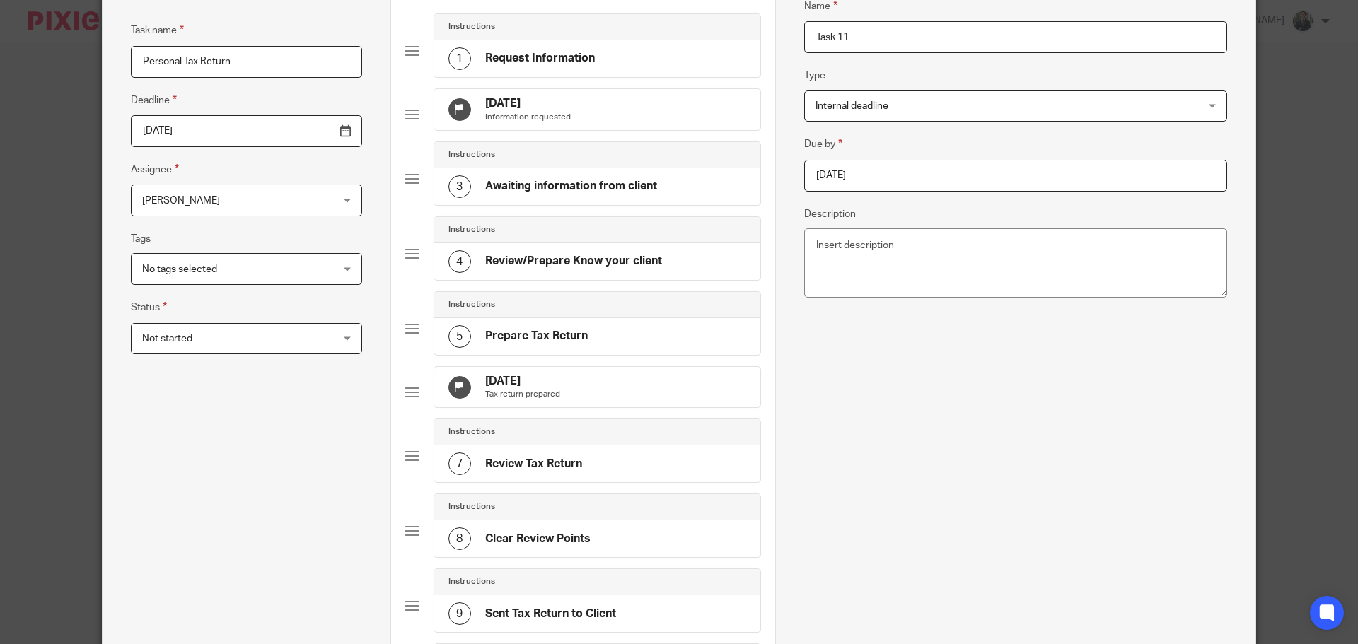
scroll to position [0, 0]
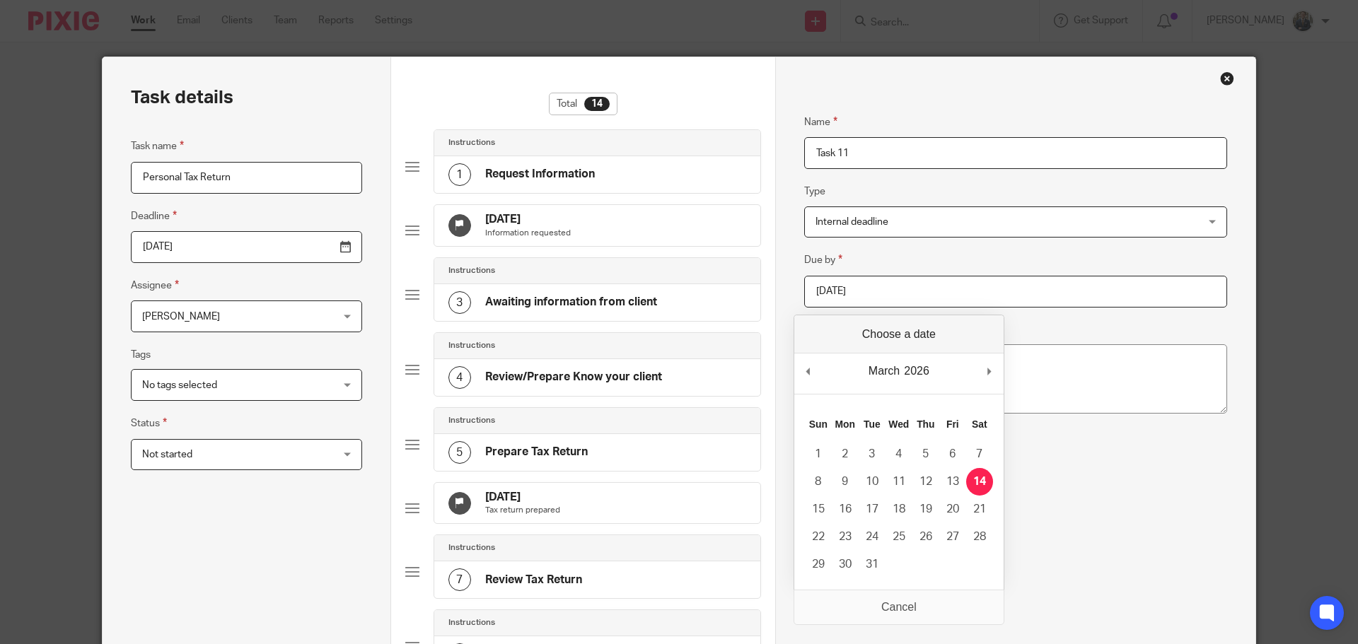
click at [867, 298] on input "2026-03-14" at bounding box center [1015, 292] width 423 height 32
type input "2026-01-16"
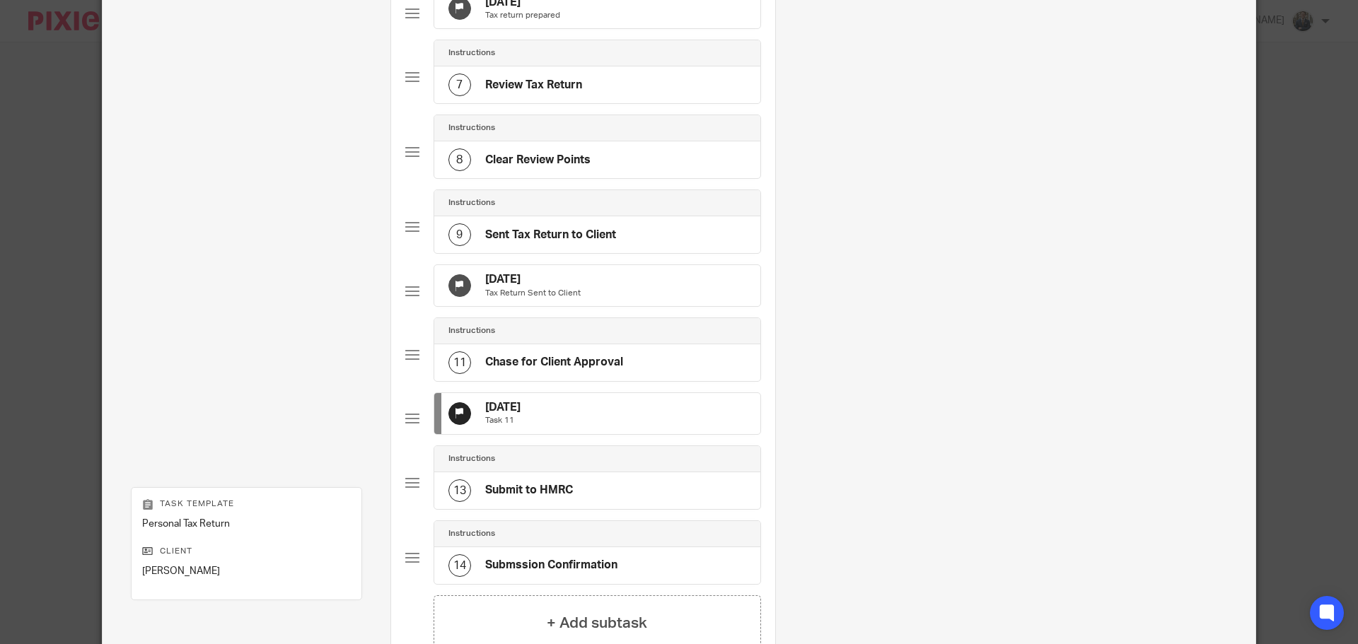
scroll to position [706, 0]
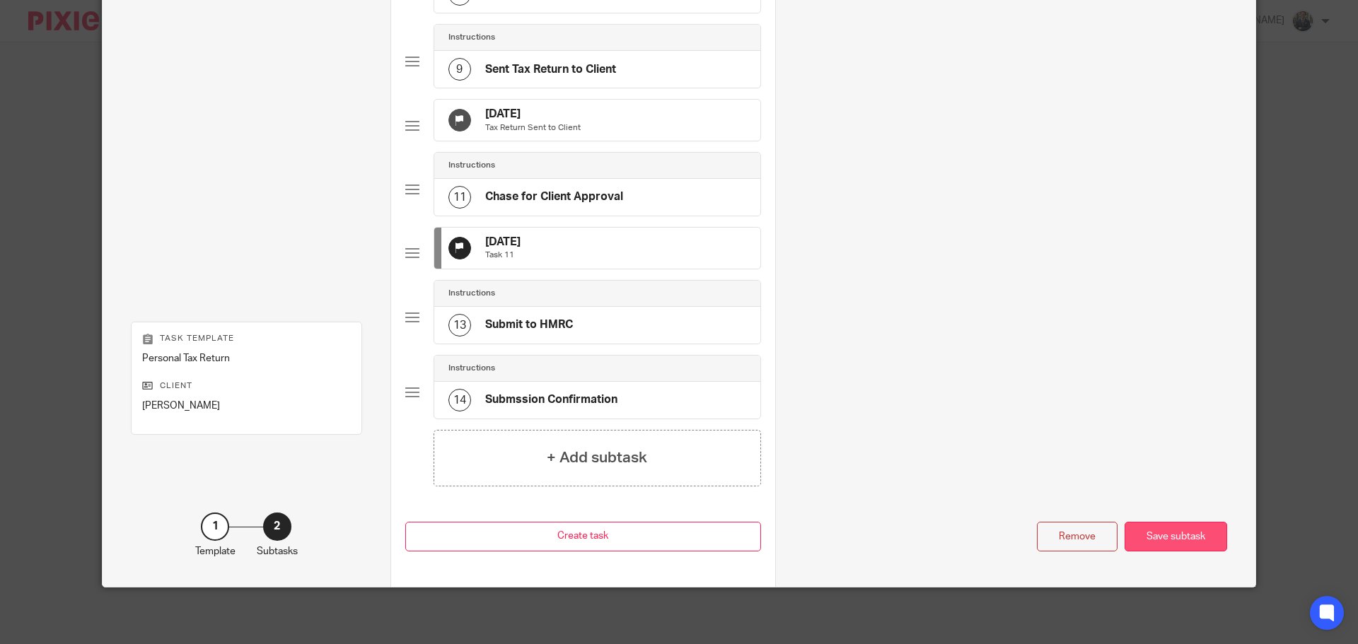
click at [1206, 540] on div "Save subtask" at bounding box center [1175, 537] width 103 height 30
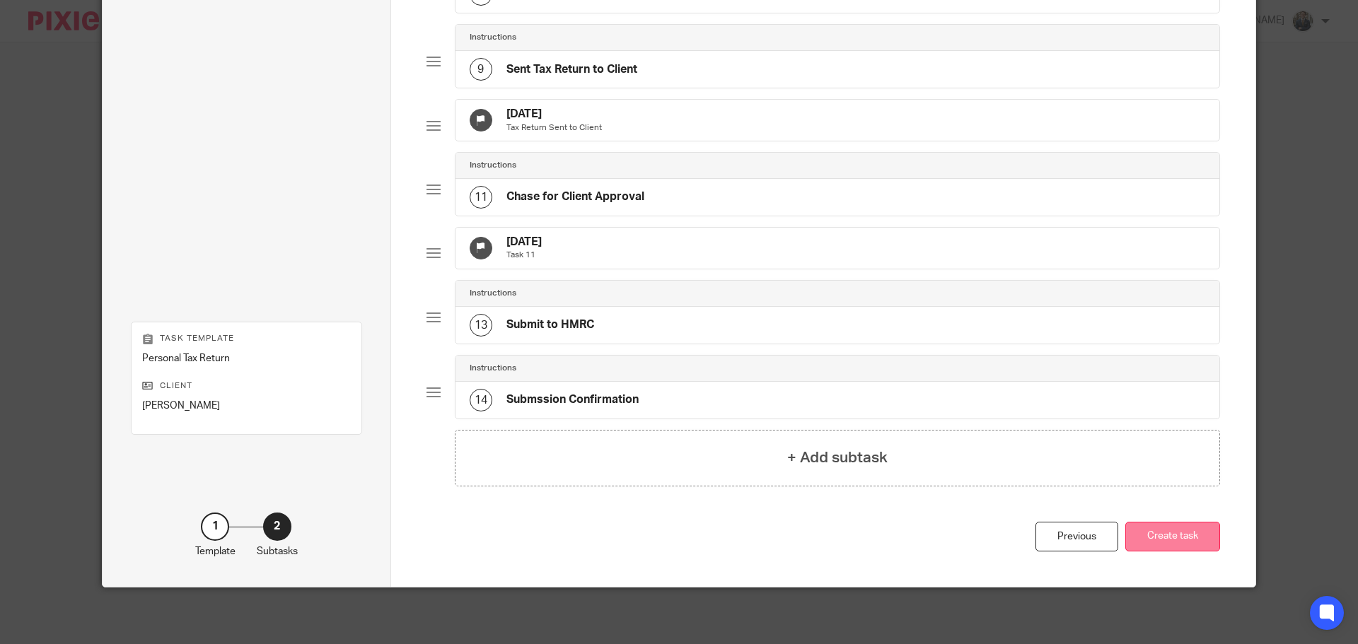
click at [1201, 540] on button "Create task" at bounding box center [1172, 537] width 95 height 30
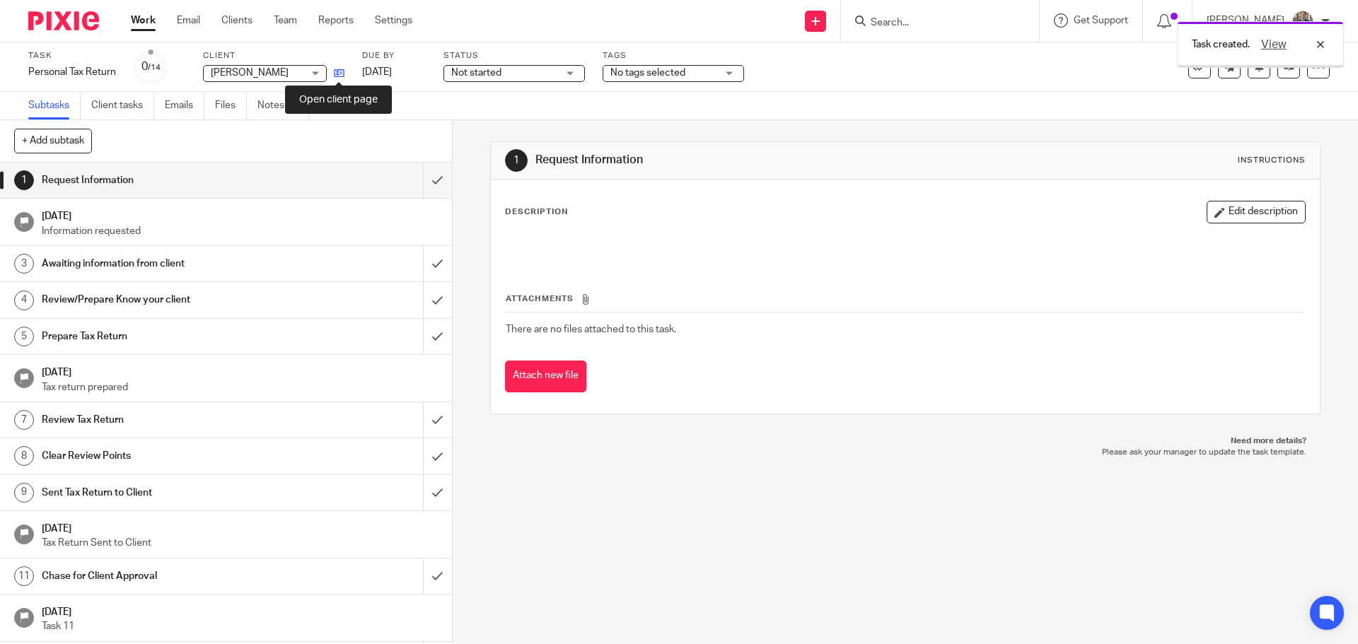
click at [338, 75] on icon at bounding box center [339, 73] width 11 height 11
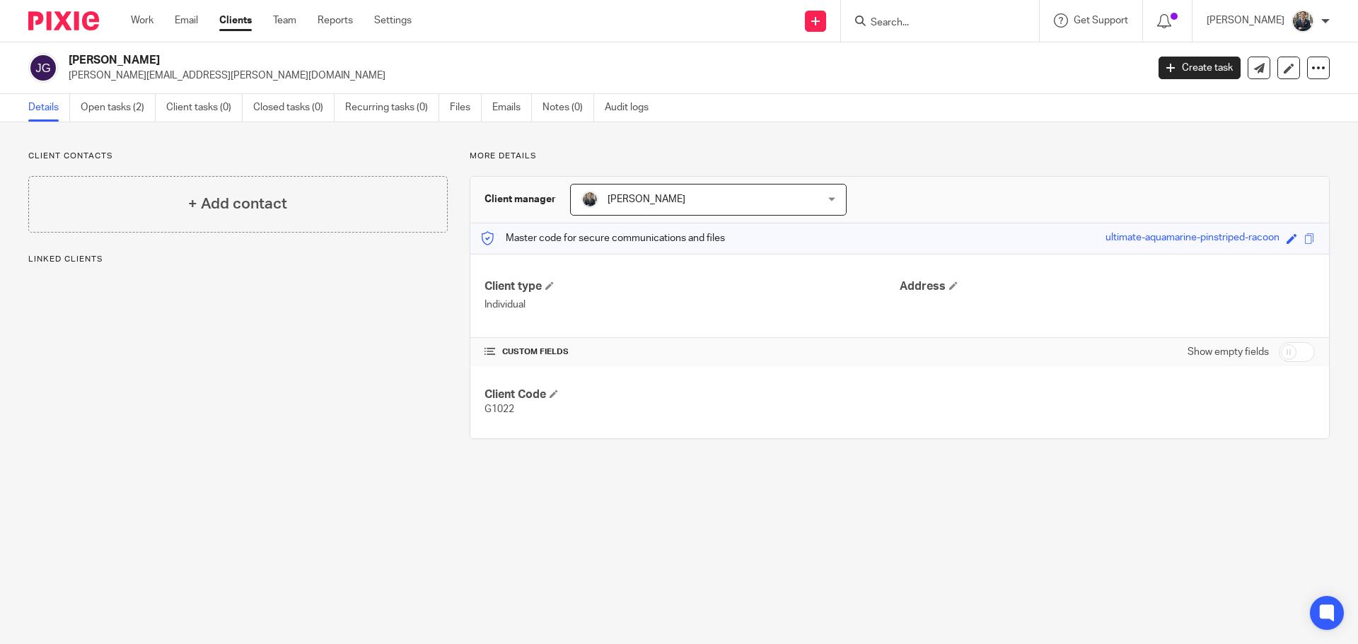
click at [401, 100] on link "Recurring tasks (0)" at bounding box center [392, 108] width 94 height 28
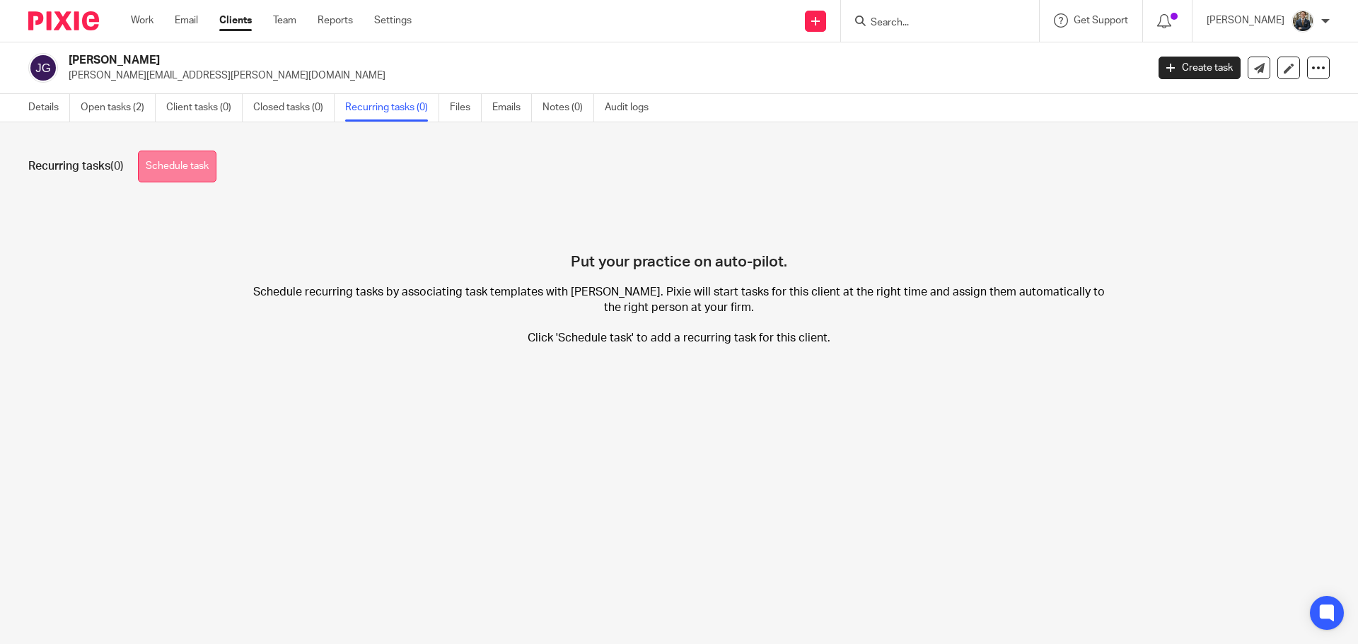
click at [170, 170] on link "Schedule task" at bounding box center [177, 167] width 78 height 32
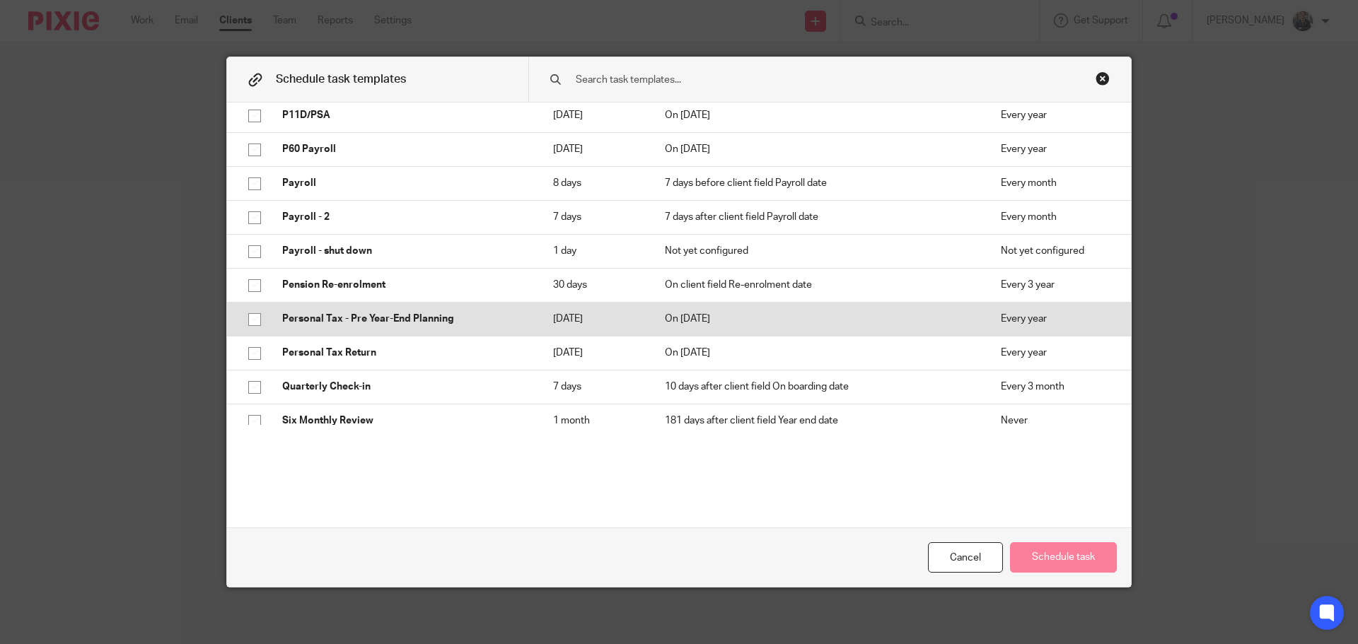
scroll to position [495, 0]
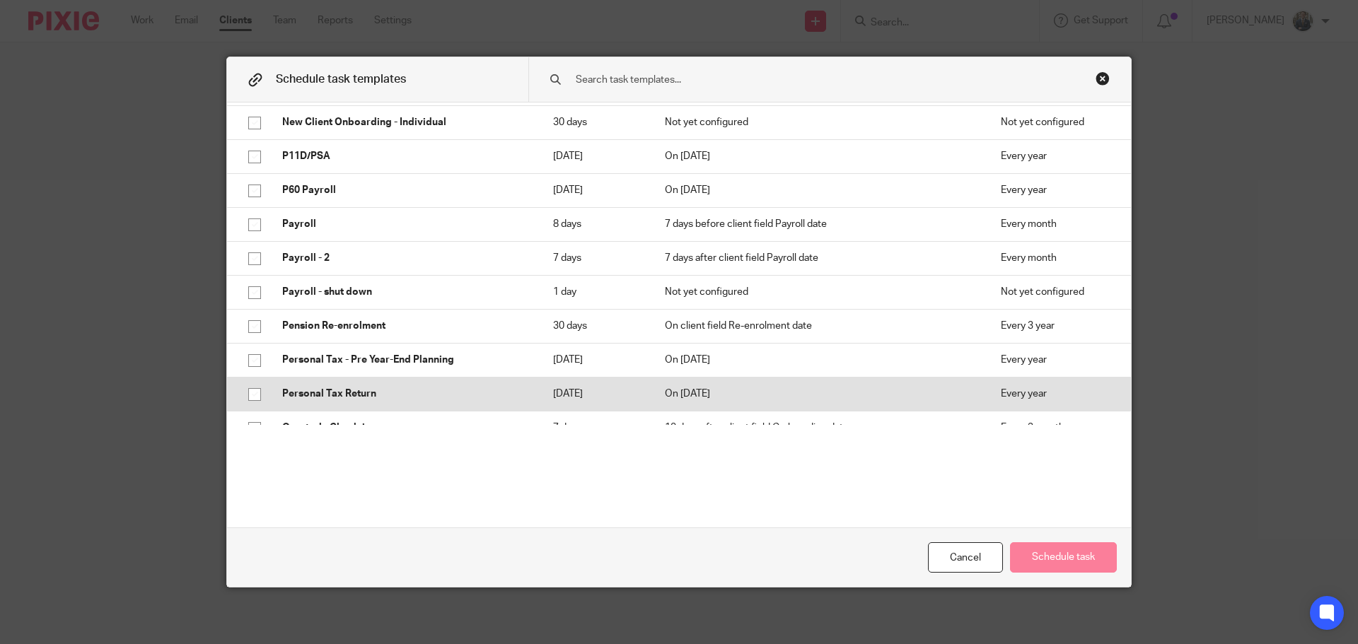
click at [243, 391] on input "checkbox" at bounding box center [254, 394] width 27 height 27
checkbox input "true"
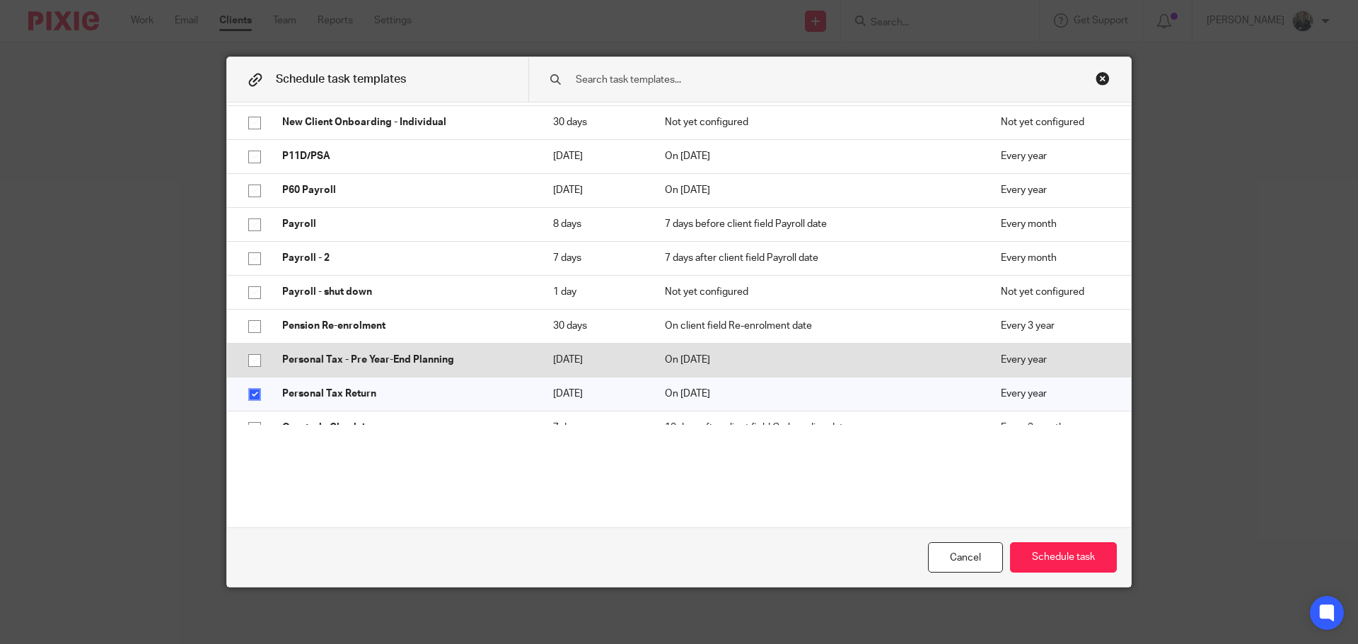
click at [245, 366] on input "checkbox" at bounding box center [254, 360] width 27 height 27
checkbox input "true"
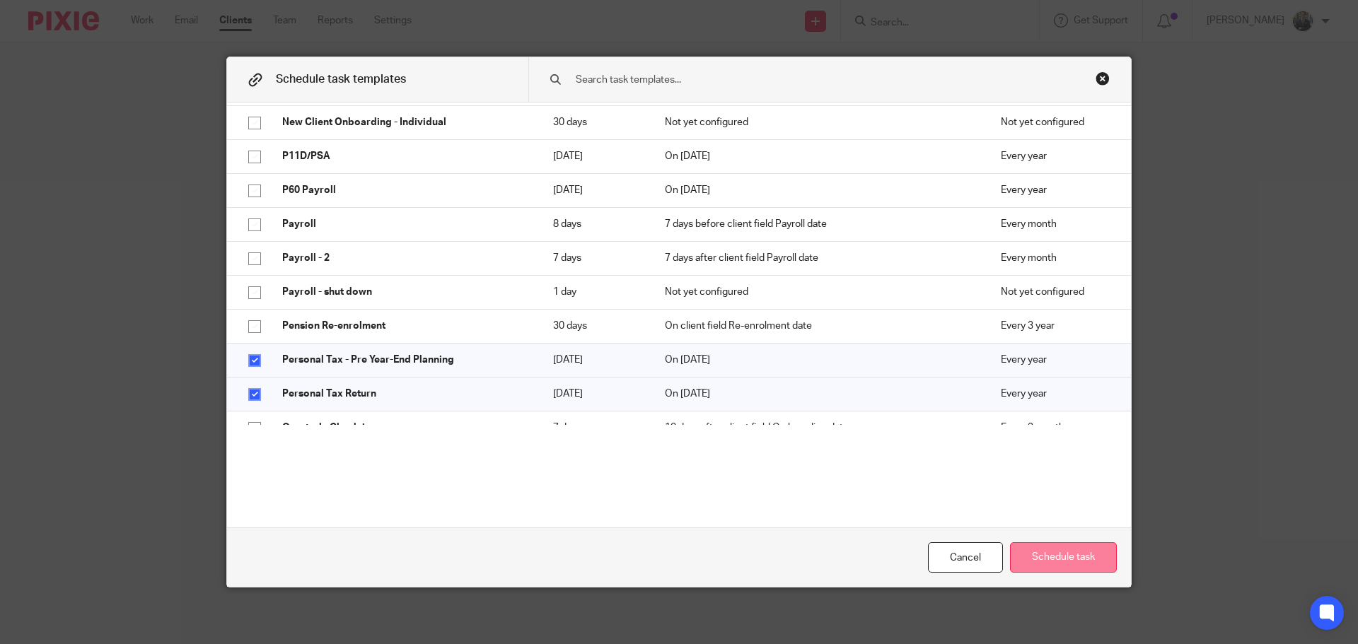
click at [1069, 561] on button "Schedule task" at bounding box center [1063, 557] width 107 height 30
